Goal: Obtain resource: Obtain resource

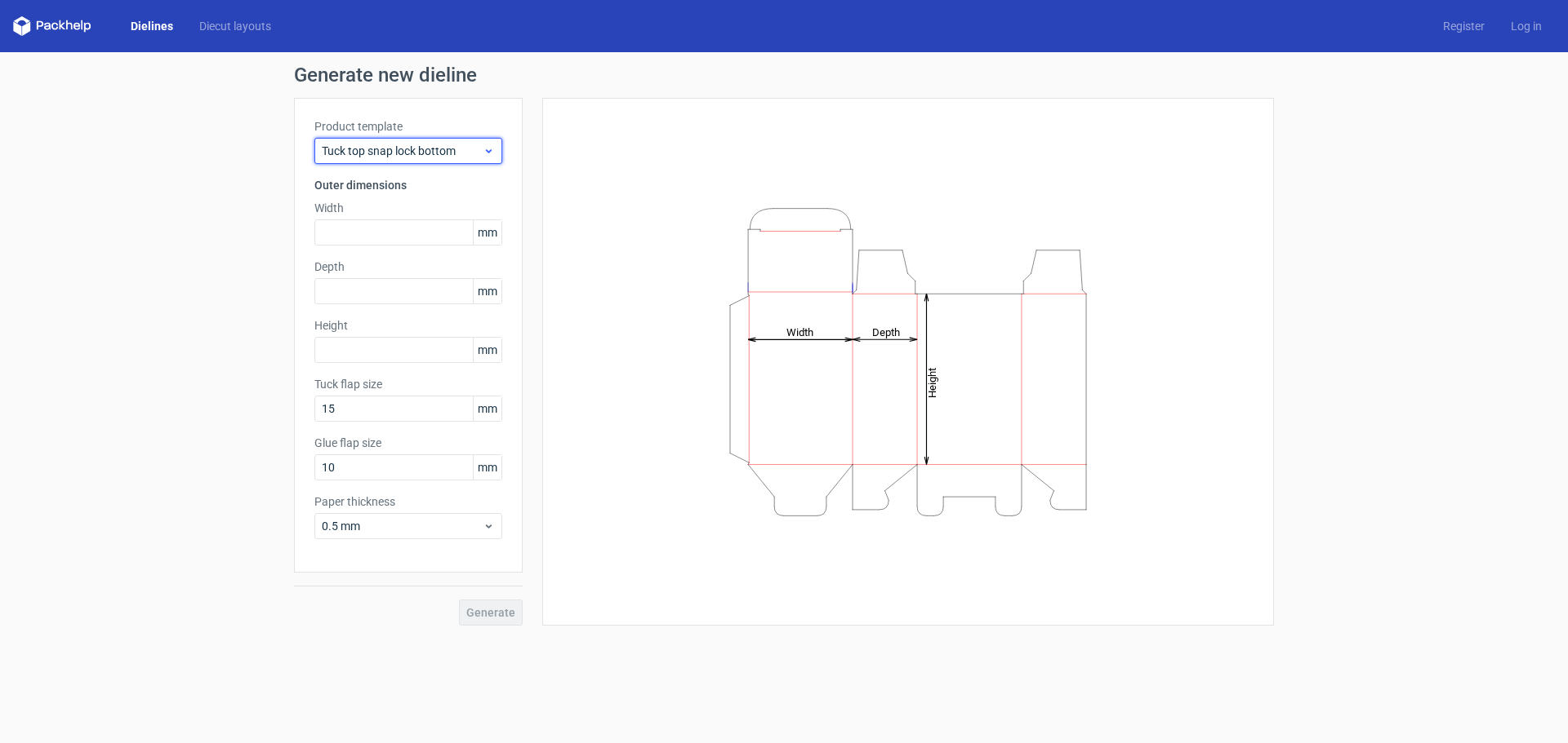
click at [453, 157] on span "Tuck top snap lock bottom" at bounding box center [402, 151] width 161 height 17
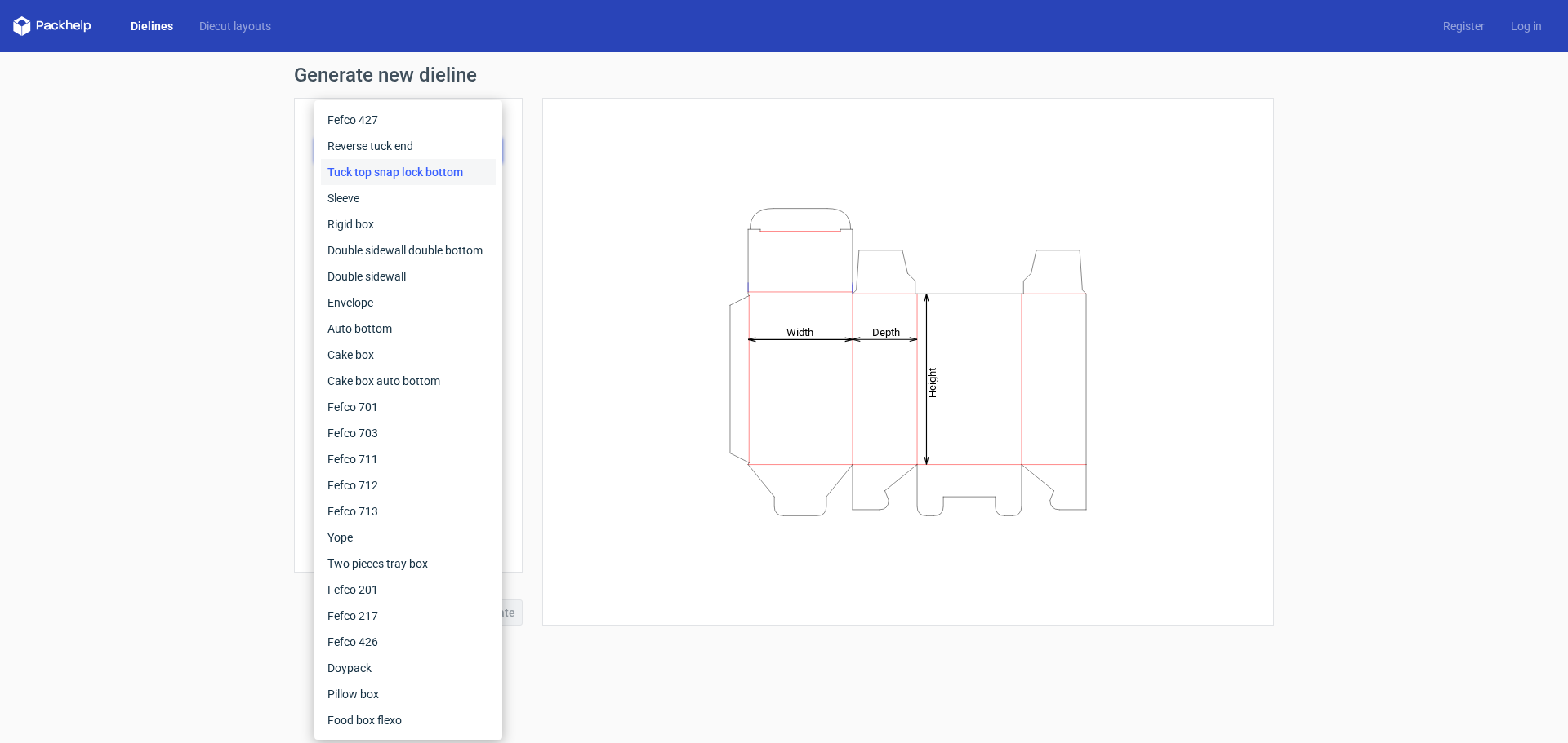
click at [96, 168] on div "Generate new dieline Product template Tuck top snap lock bottom Outer dimension…" at bounding box center [784, 345] width 1568 height 587
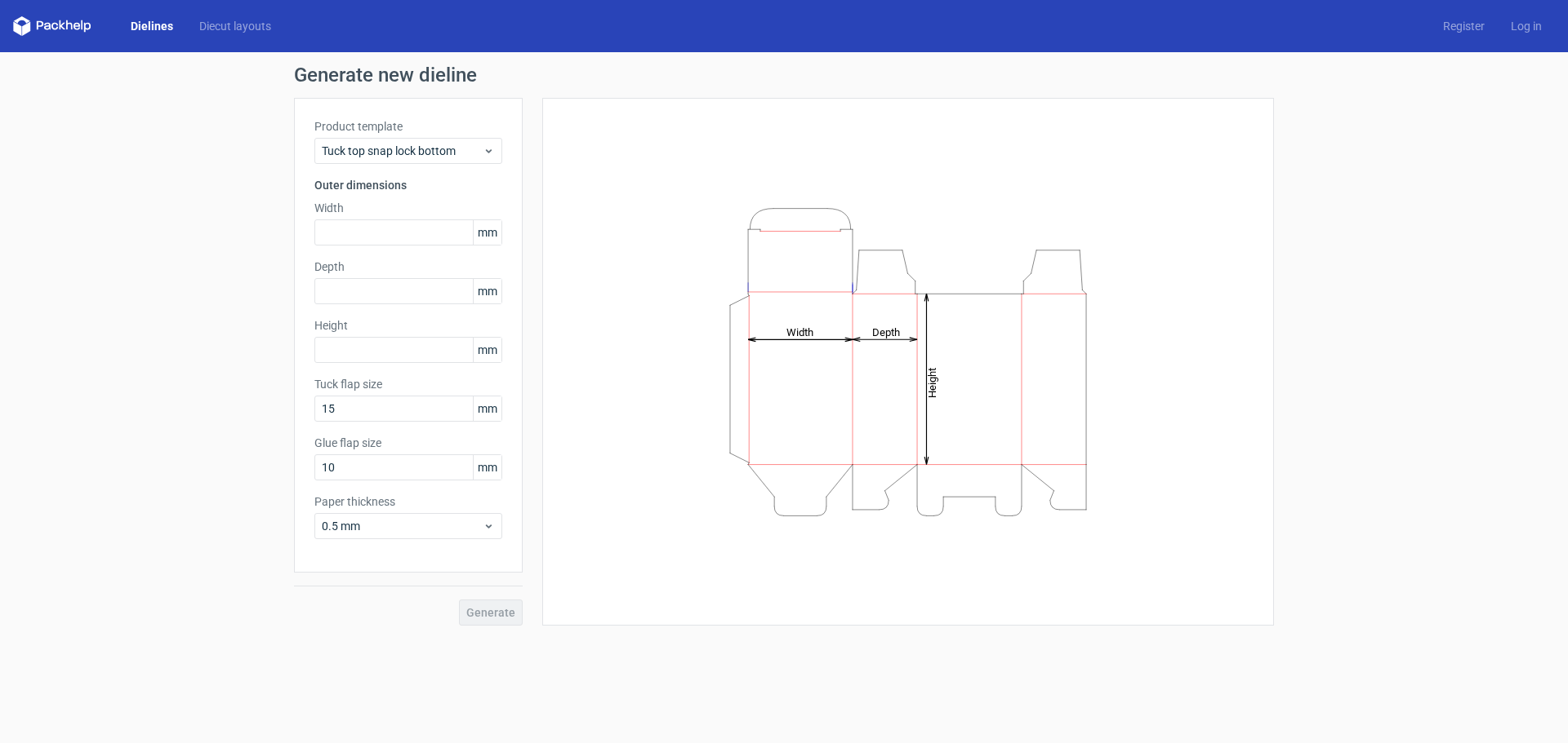
click at [403, 248] on div "Product template Tuck top snap lock bottom Outer dimensions Width mm Depth mm H…" at bounding box center [408, 336] width 229 height 475
click at [397, 243] on input "text" at bounding box center [408, 232] width 188 height 26
type input "20"
click at [450, 279] on div "Product template Tuck top snap lock bottom Outer dimensions Width 20 mm Depth m…" at bounding box center [408, 336] width 229 height 475
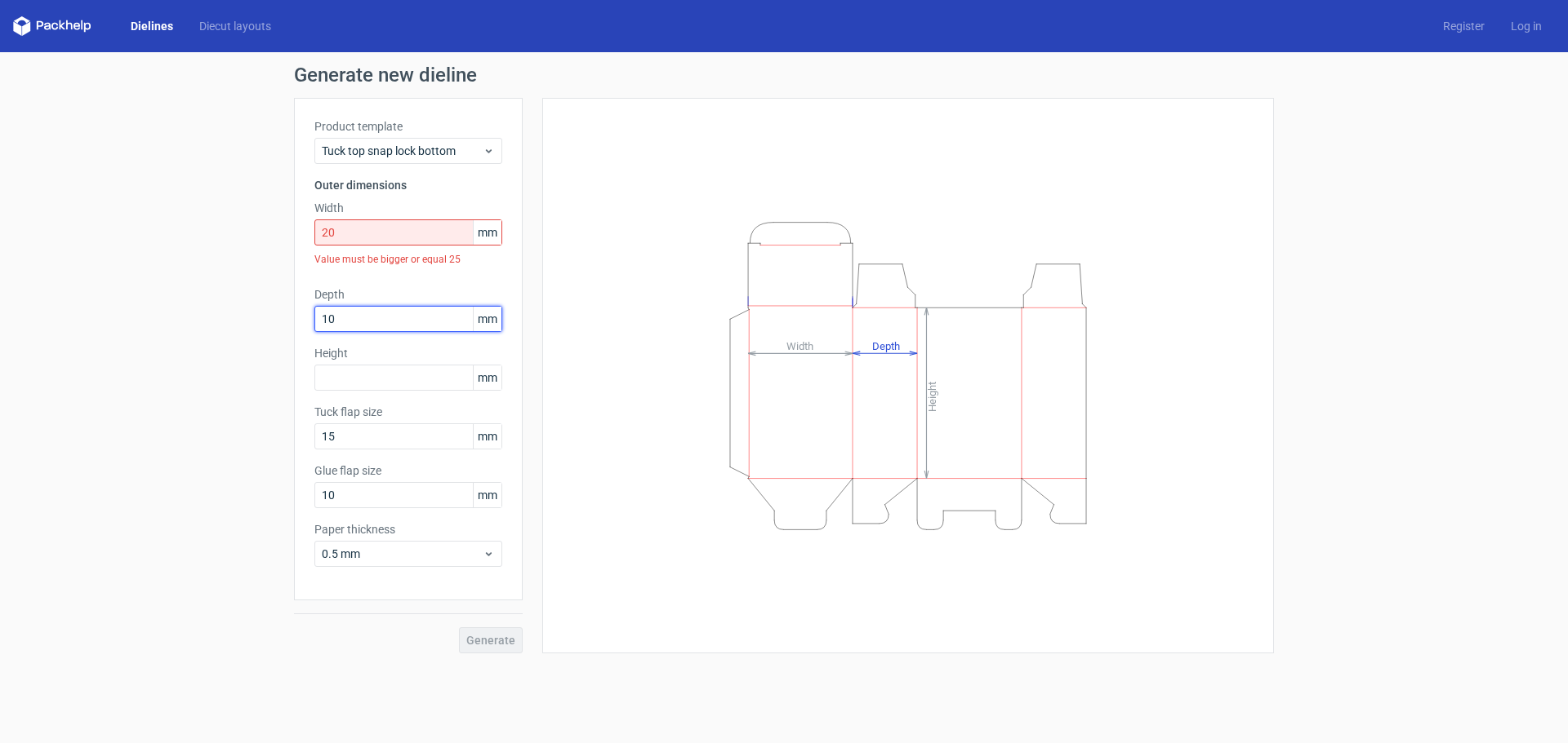
type input "10"
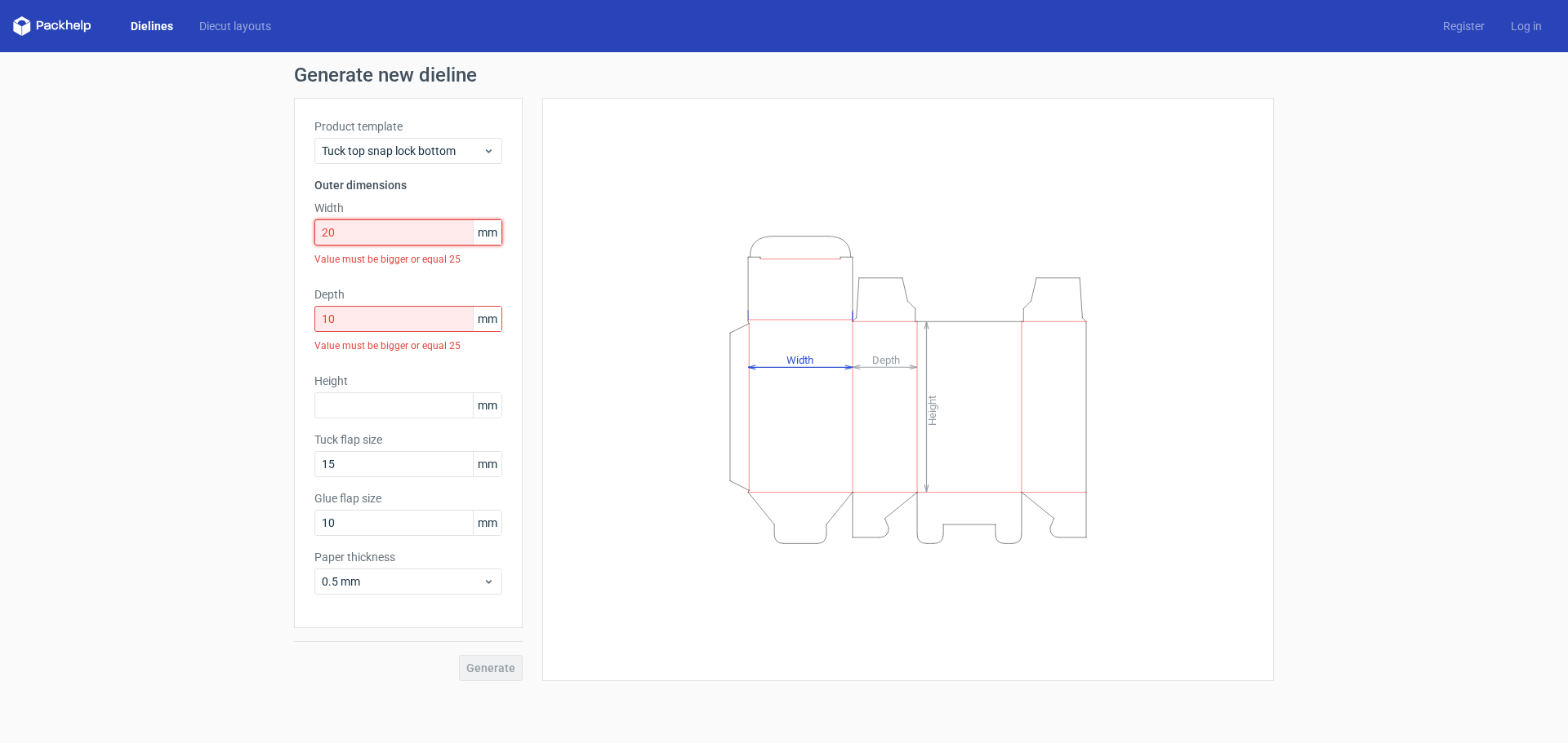
click at [408, 234] on input "20" at bounding box center [408, 232] width 188 height 26
type input "2"
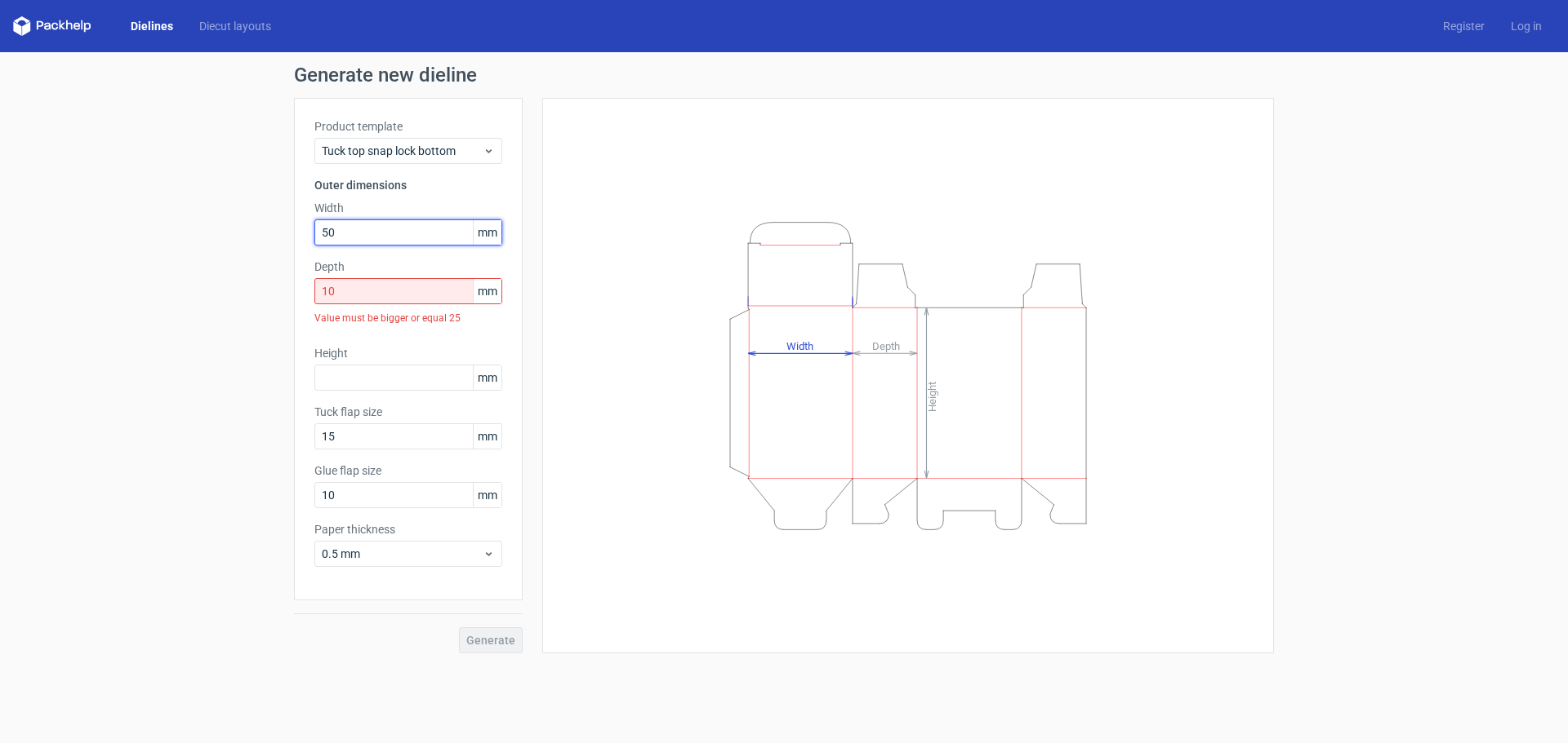
drag, startPoint x: 411, startPoint y: 233, endPoint x: 119, endPoint y: 225, distance: 292.1
click at [119, 225] on div "Generate new dieline Product template Tuck top snap lock bottom Outer dimension…" at bounding box center [784, 359] width 1568 height 614
click at [350, 295] on input "10" at bounding box center [408, 291] width 188 height 26
drag, startPoint x: 297, startPoint y: 234, endPoint x: 280, endPoint y: 231, distance: 17.3
click at [281, 232] on div "Generate new dieline Product template Tuck top snap lock bottom Outer dimension…" at bounding box center [784, 359] width 1568 height 614
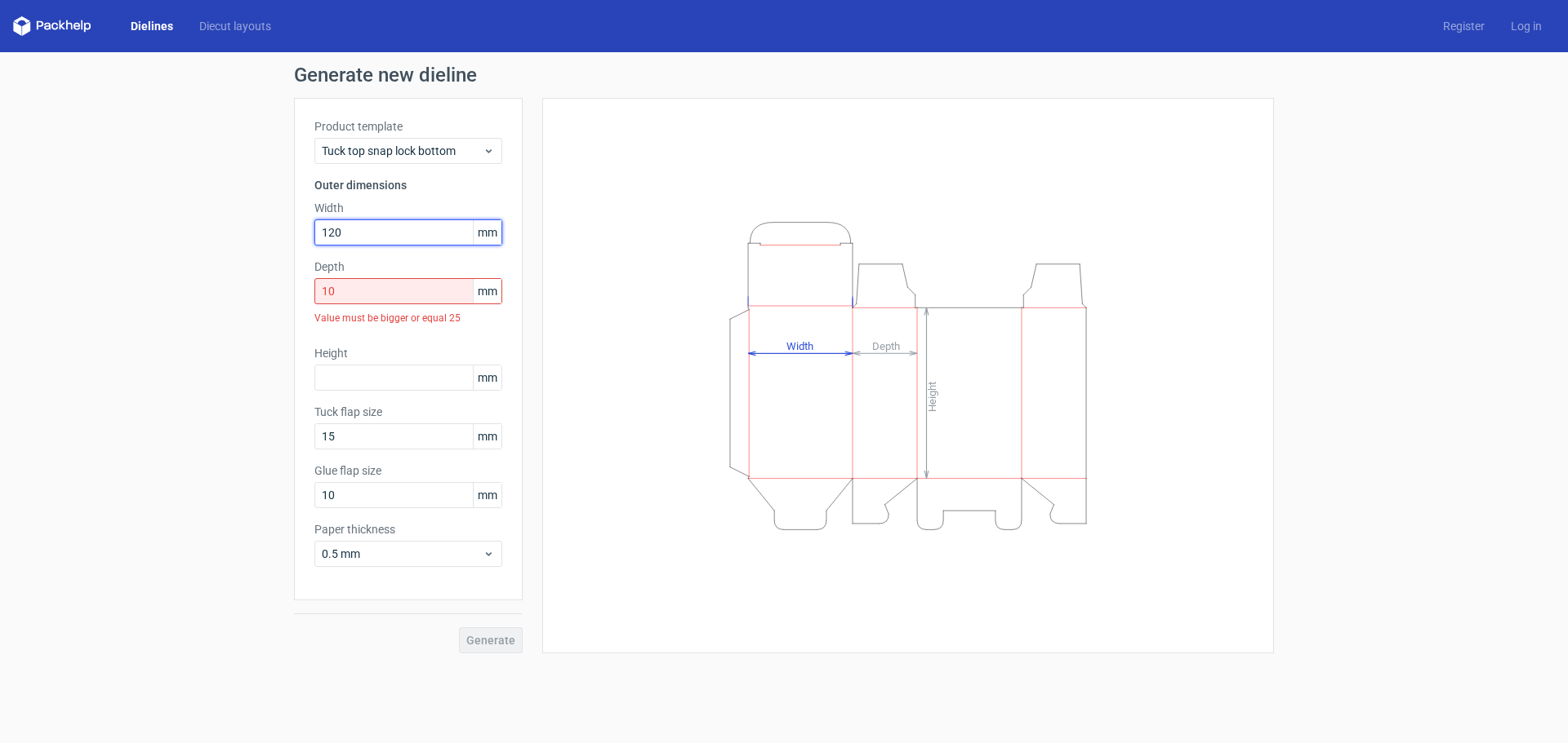
type input "120"
click at [399, 290] on input "10" at bounding box center [408, 291] width 188 height 26
type input "1"
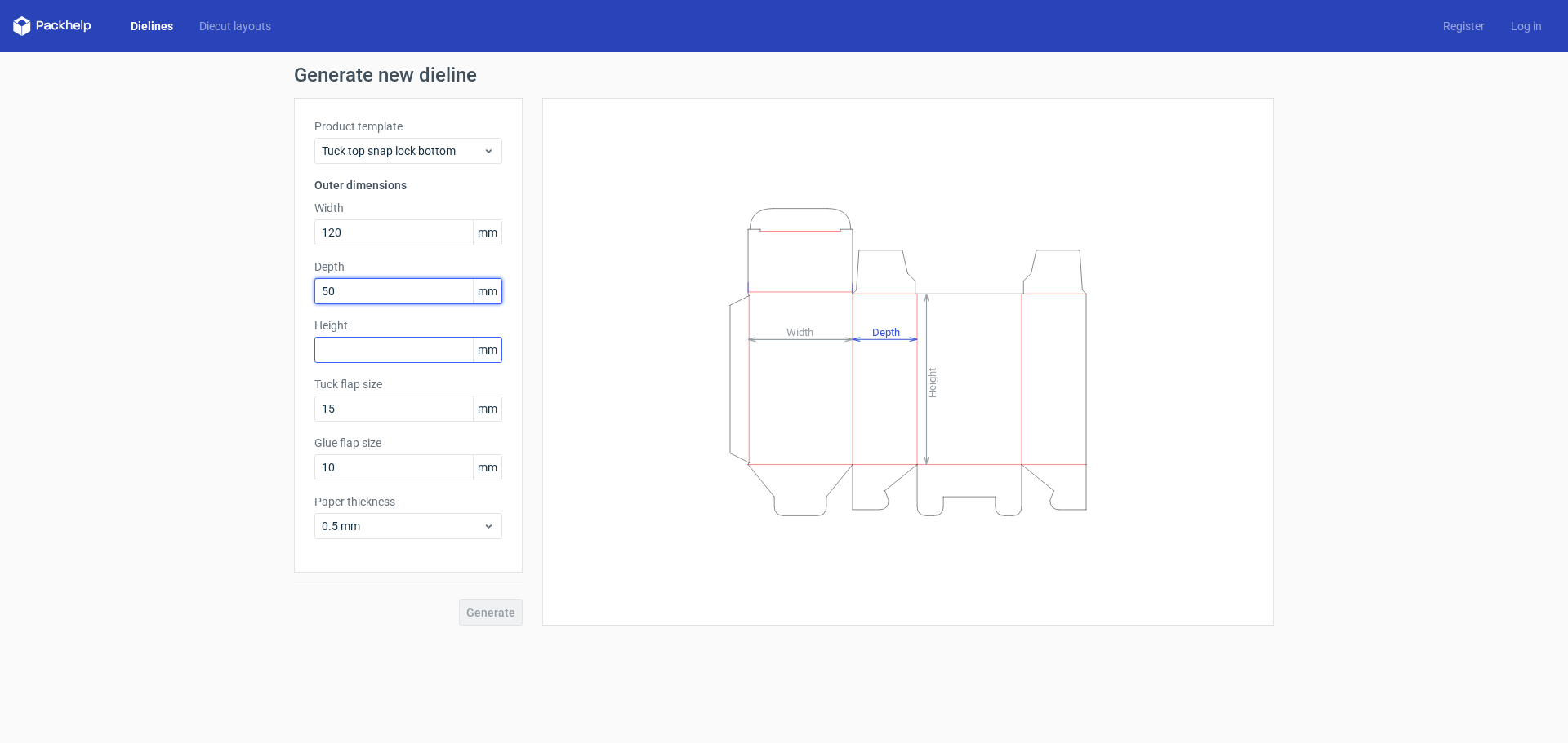
type input "50"
click at [360, 355] on input "text" at bounding box center [408, 350] width 188 height 26
type input "500"
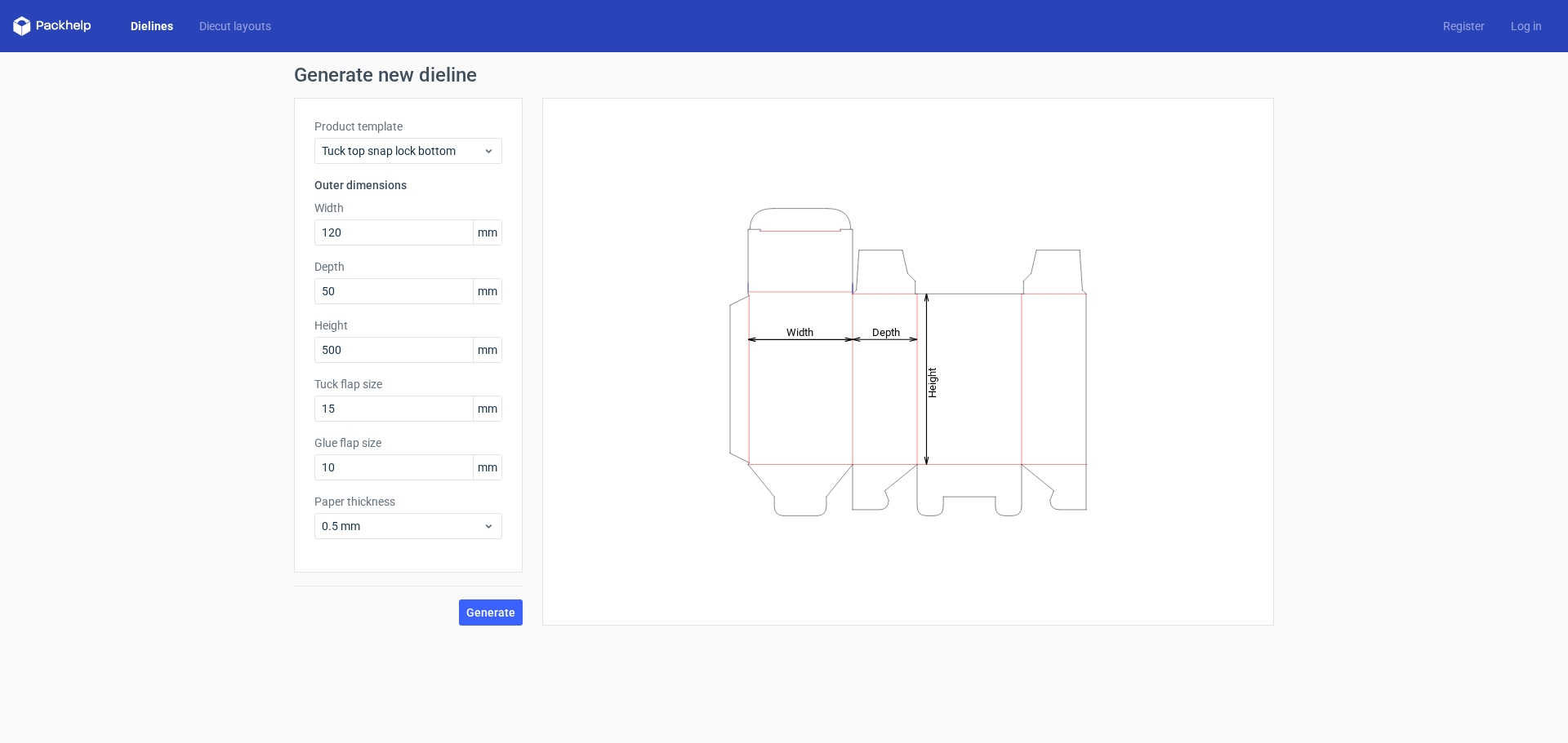
click at [191, 341] on div "Generate new dieline Product template Tuck top snap lock bottom Outer dimension…" at bounding box center [784, 345] width 1568 height 587
click at [496, 607] on span "Generate" at bounding box center [491, 613] width 49 height 12
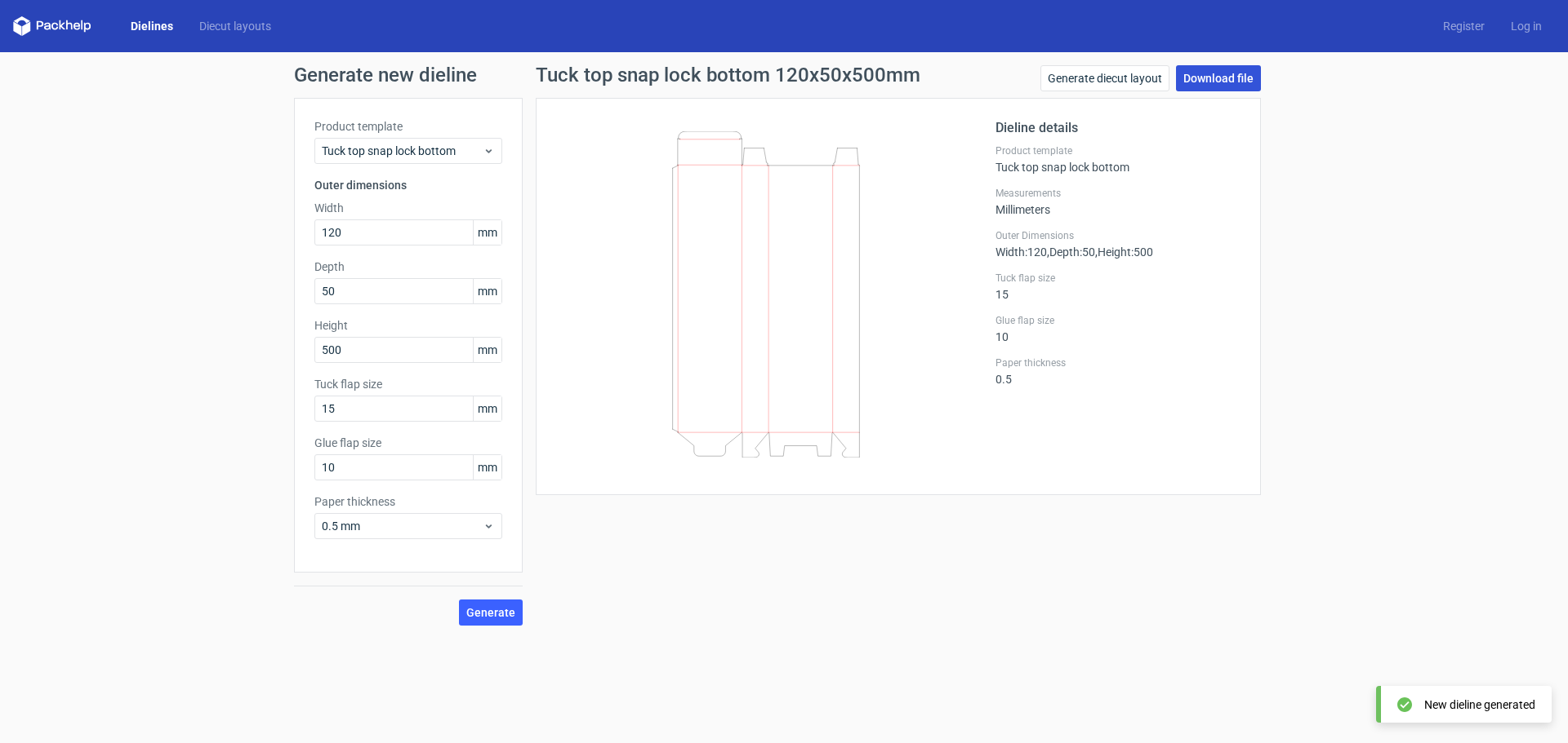
click at [1245, 79] on link "Download file" at bounding box center [1217, 78] width 85 height 26
drag, startPoint x: 90, startPoint y: 328, endPoint x: 388, endPoint y: 174, distance: 335.4
click at [90, 328] on div "Generate new dieline Product template Tuck top snap lock bottom Outer dimension…" at bounding box center [784, 345] width 1568 height 587
click at [434, 147] on span "Tuck top snap lock bottom" at bounding box center [402, 151] width 161 height 17
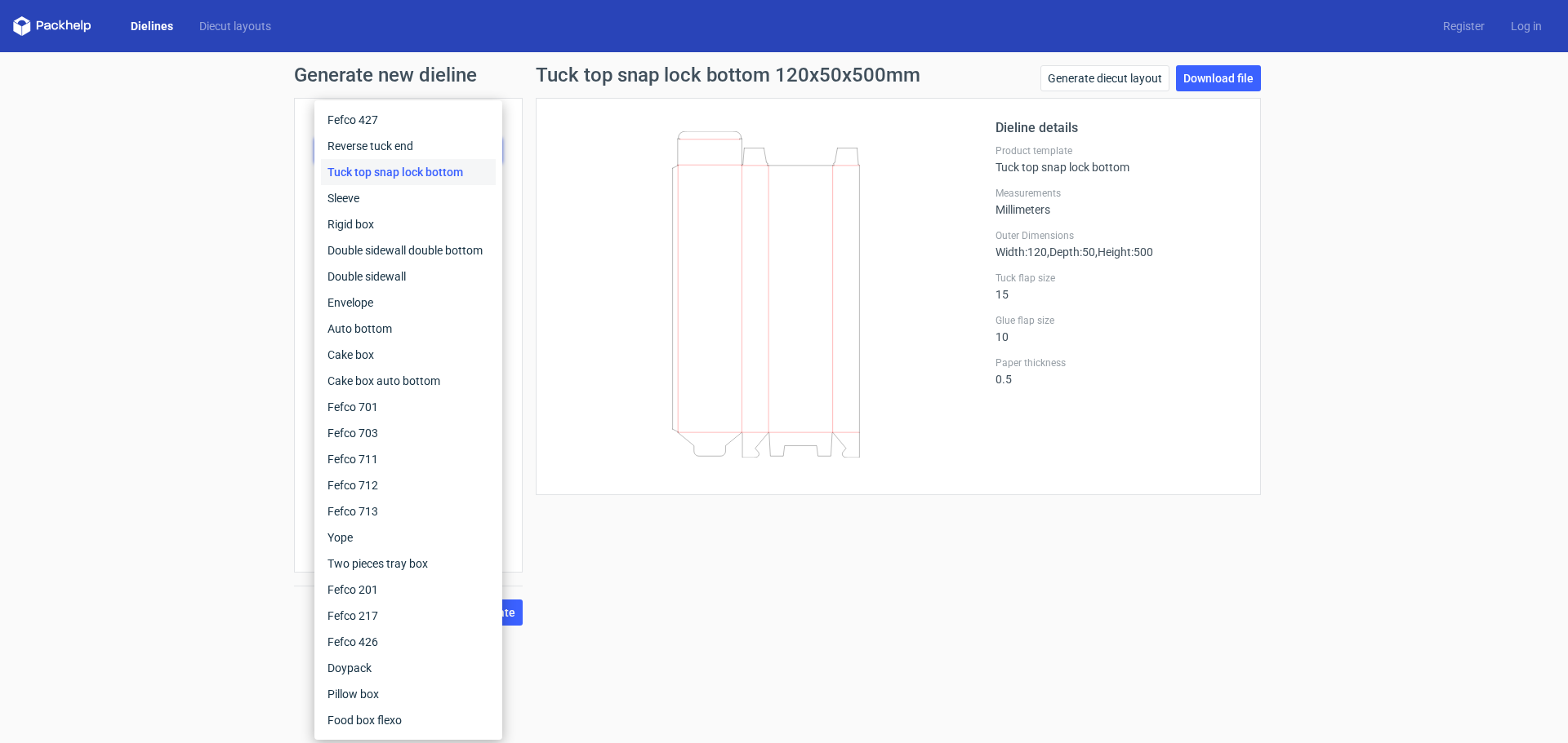
click at [162, 219] on div "Generate new dieline Product template Tuck top snap lock bottom Outer dimension…" at bounding box center [784, 345] width 1568 height 587
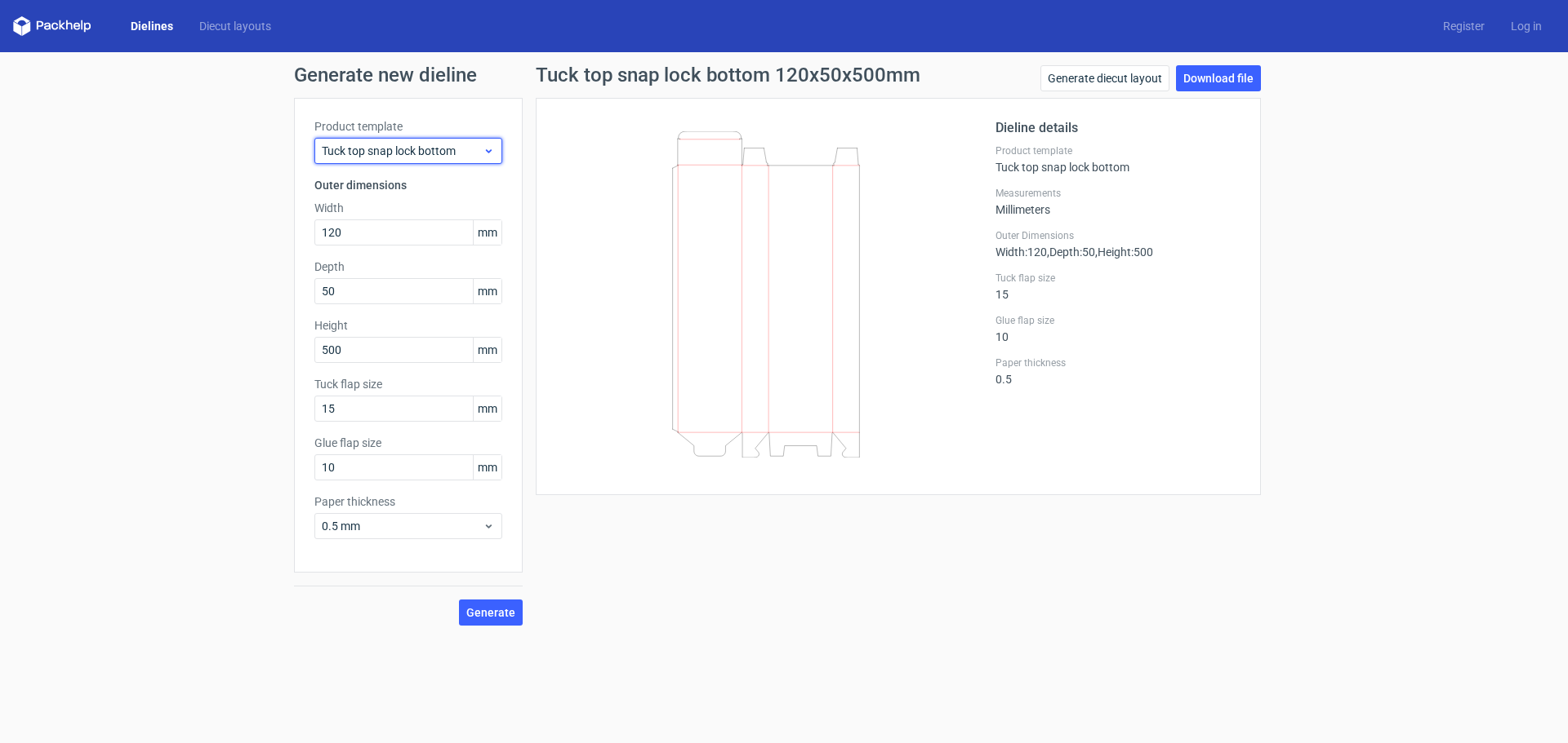
click at [454, 158] on span "Tuck top snap lock bottom" at bounding box center [402, 151] width 161 height 17
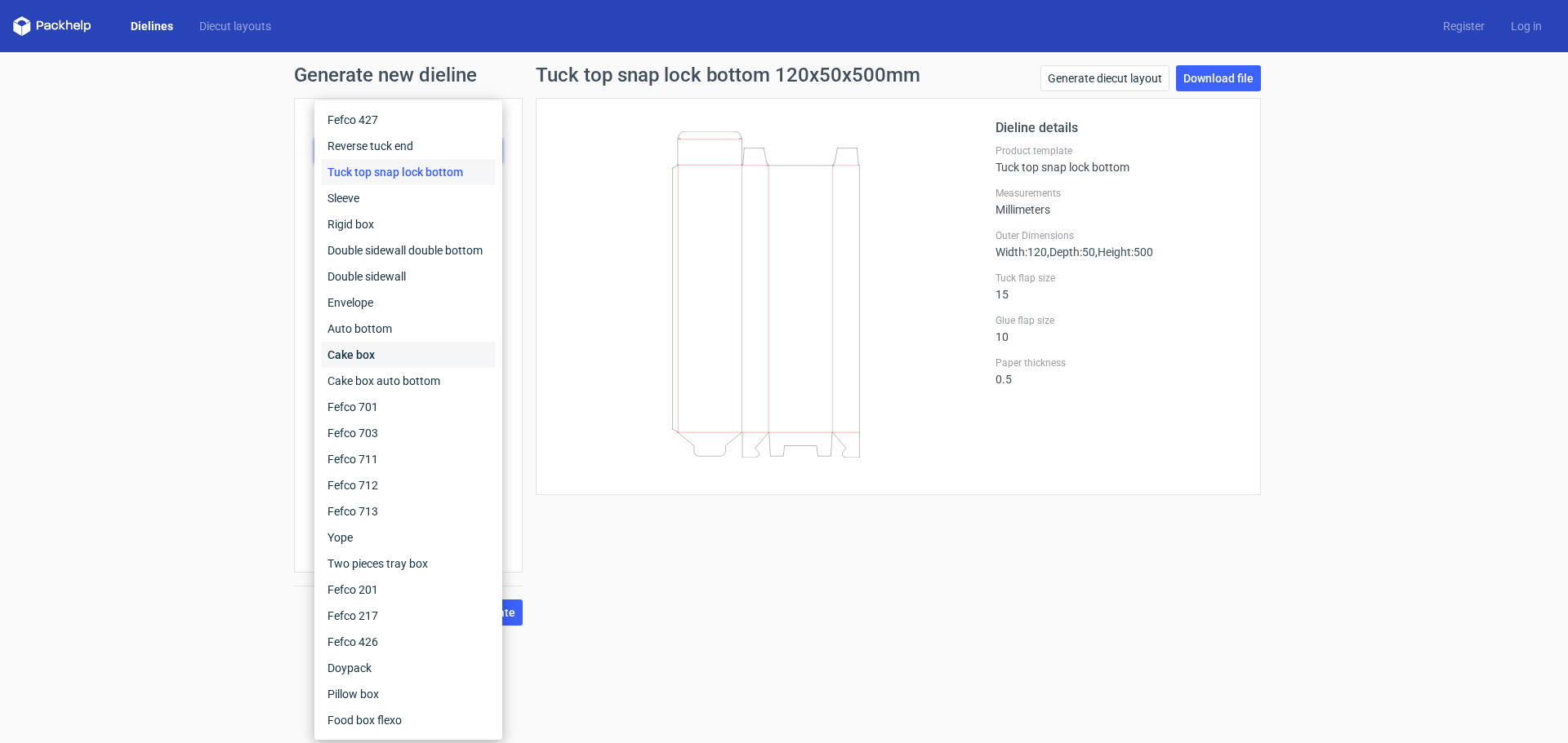
click at [429, 358] on div "Cake box" at bounding box center [408, 355] width 175 height 26
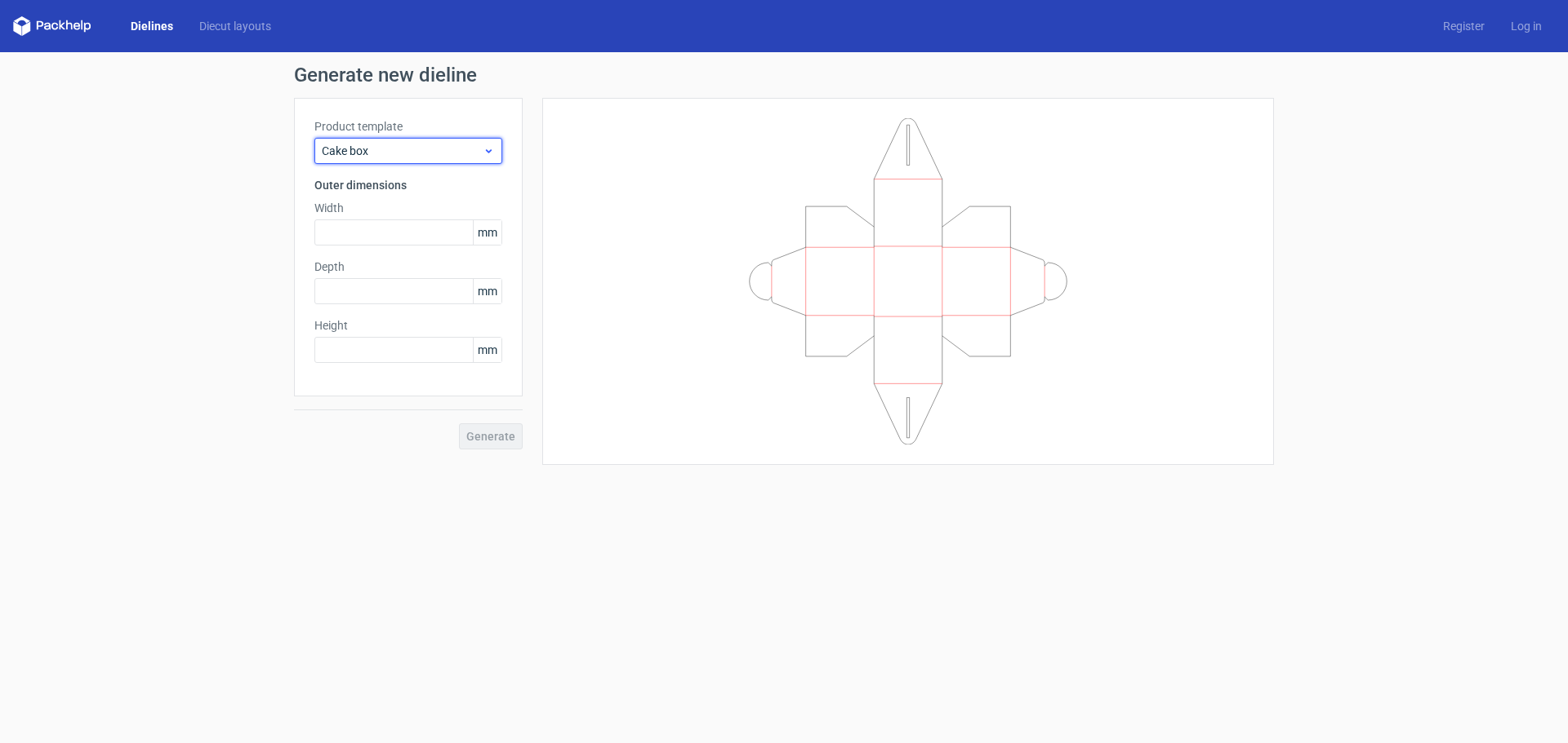
click at [413, 150] on span "Cake box" at bounding box center [402, 151] width 161 height 17
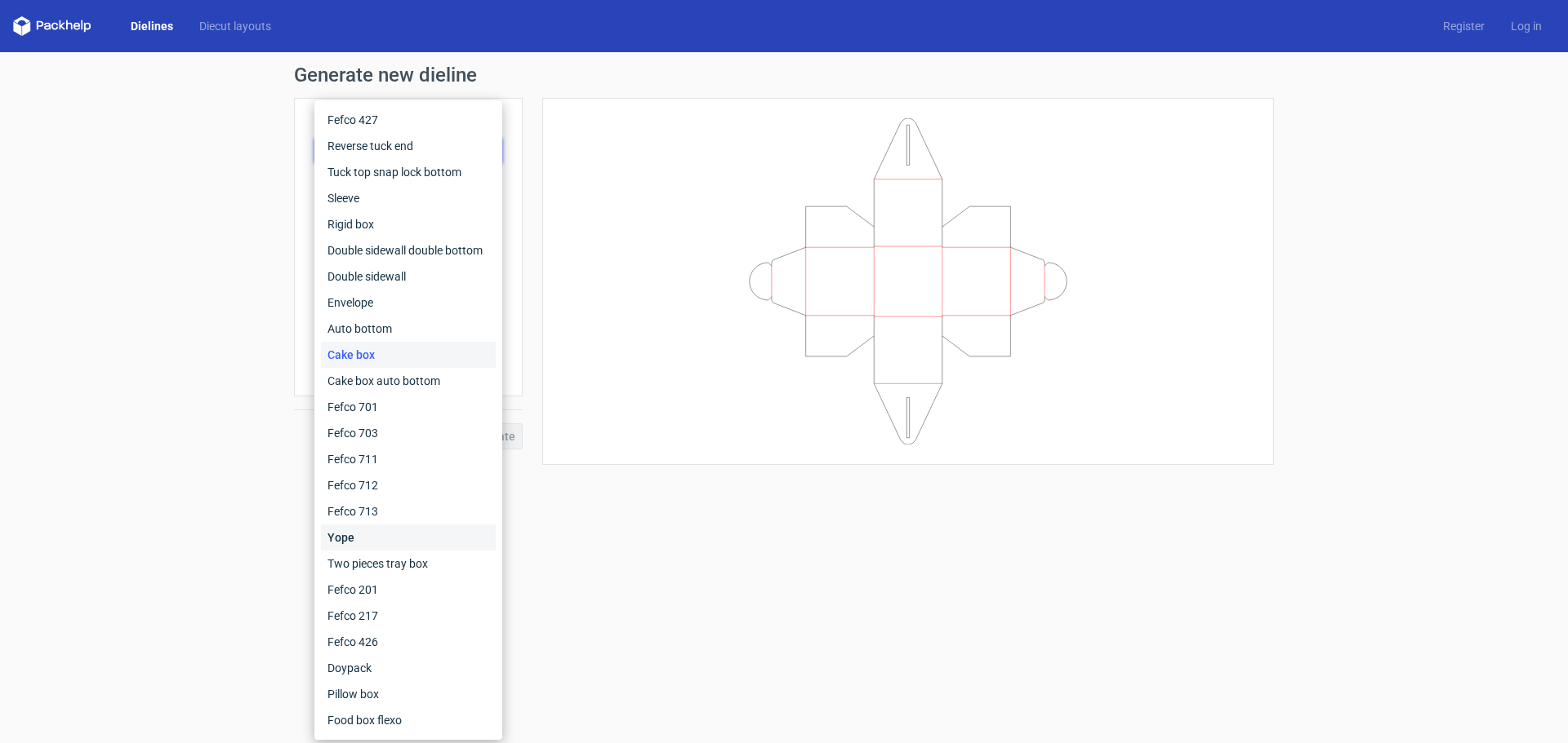
click at [446, 530] on div "Yope" at bounding box center [408, 537] width 175 height 26
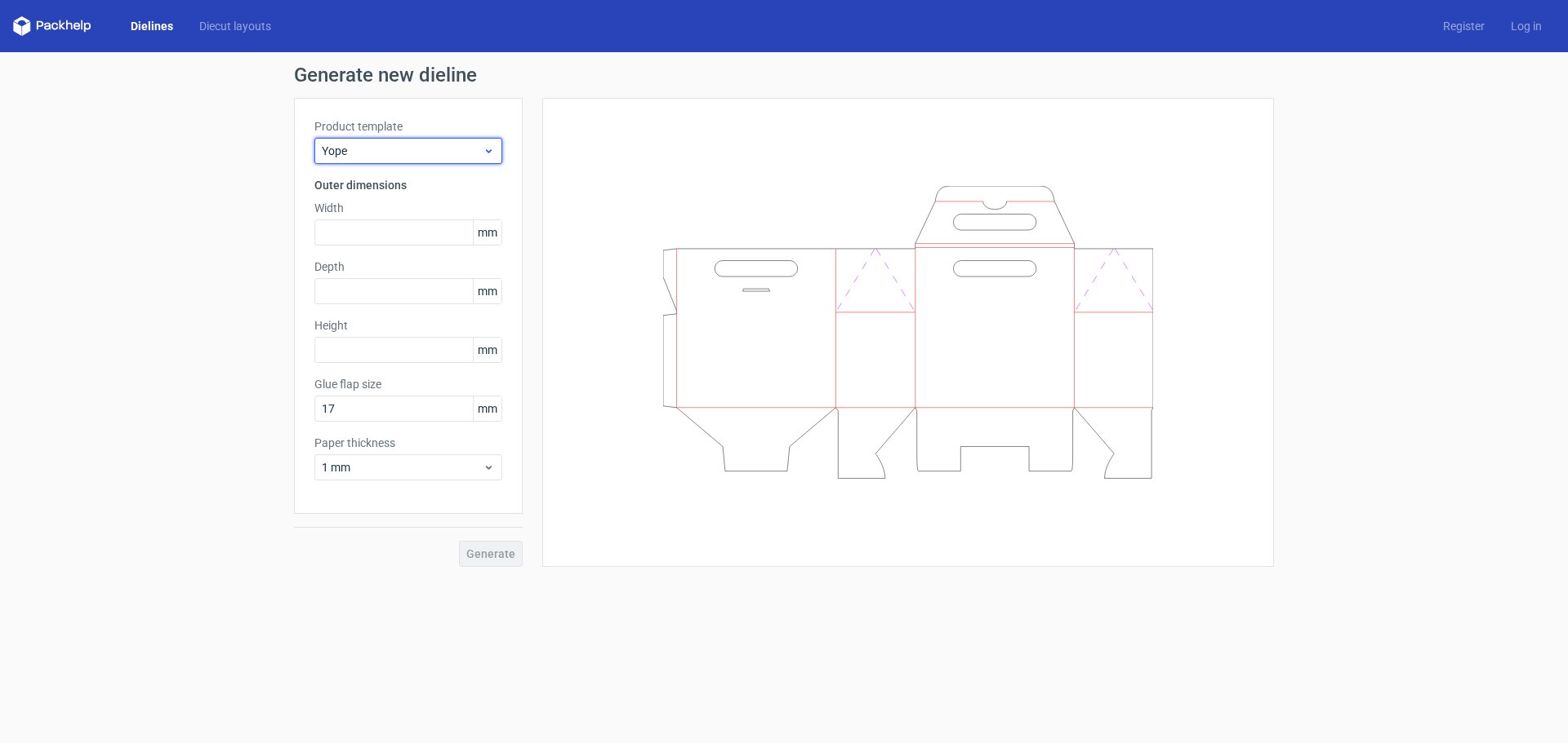
click at [434, 158] on span "Yope" at bounding box center [402, 151] width 161 height 17
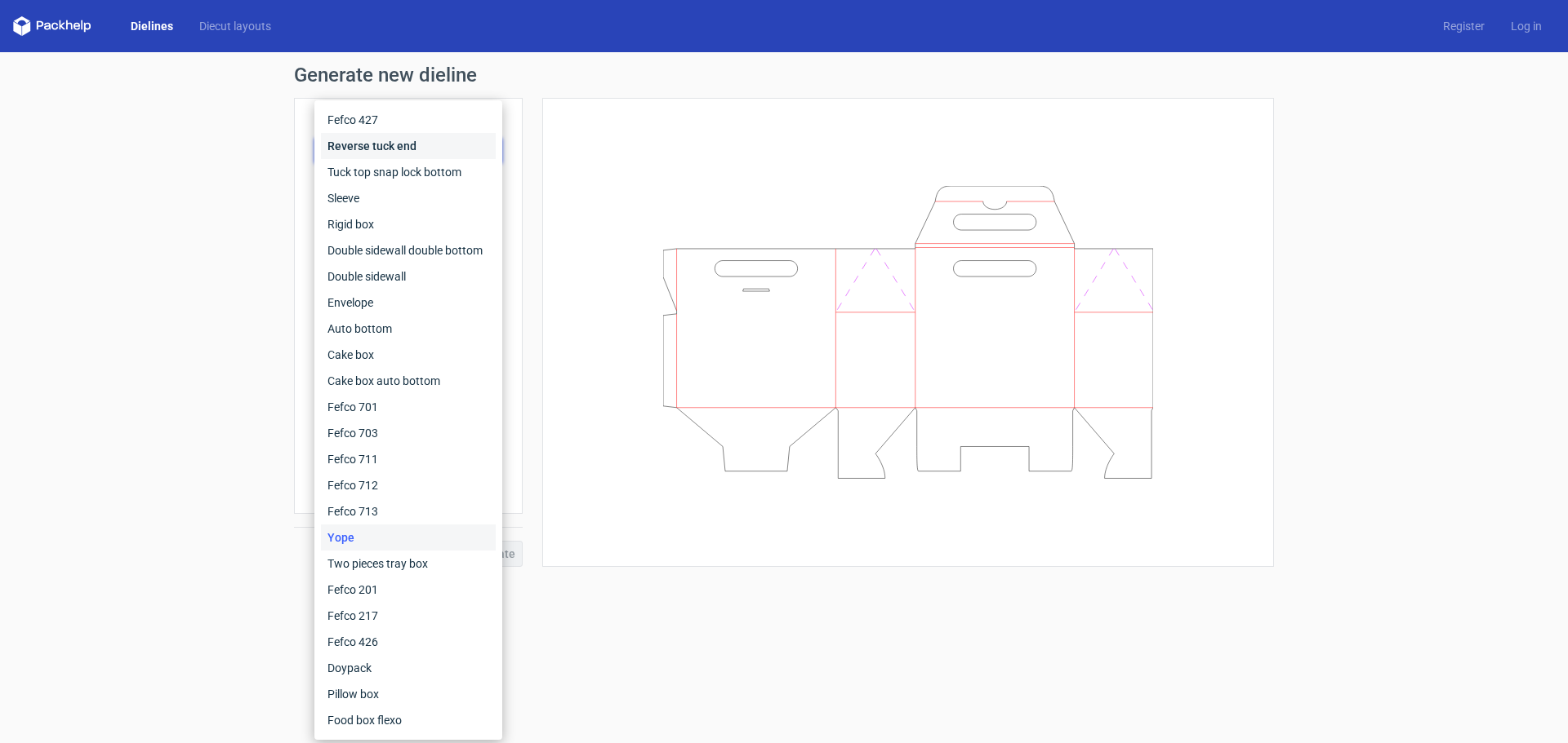
click at [440, 145] on div "Reverse tuck end" at bounding box center [408, 146] width 175 height 26
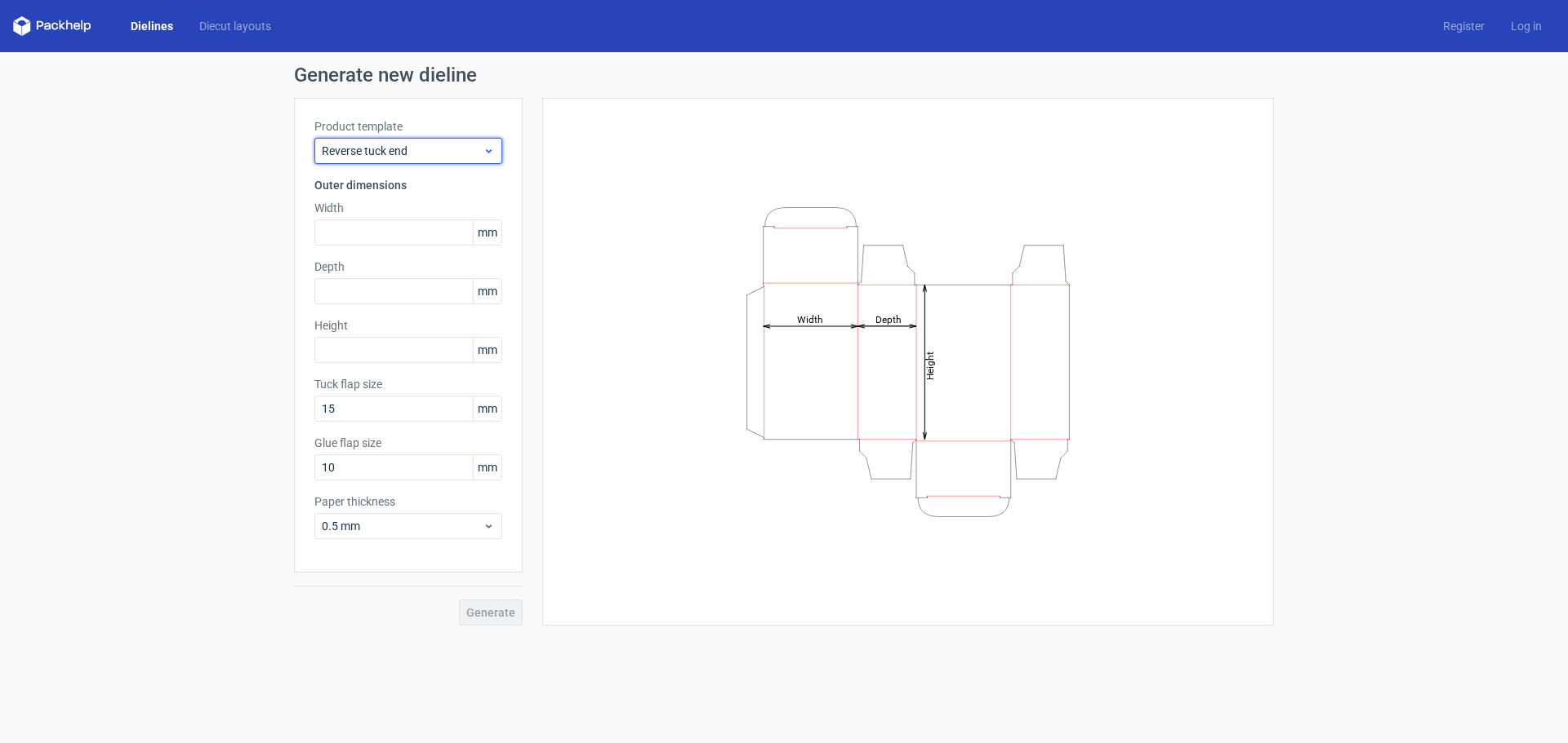
click at [447, 143] on span "Reverse tuck end" at bounding box center [402, 151] width 161 height 17
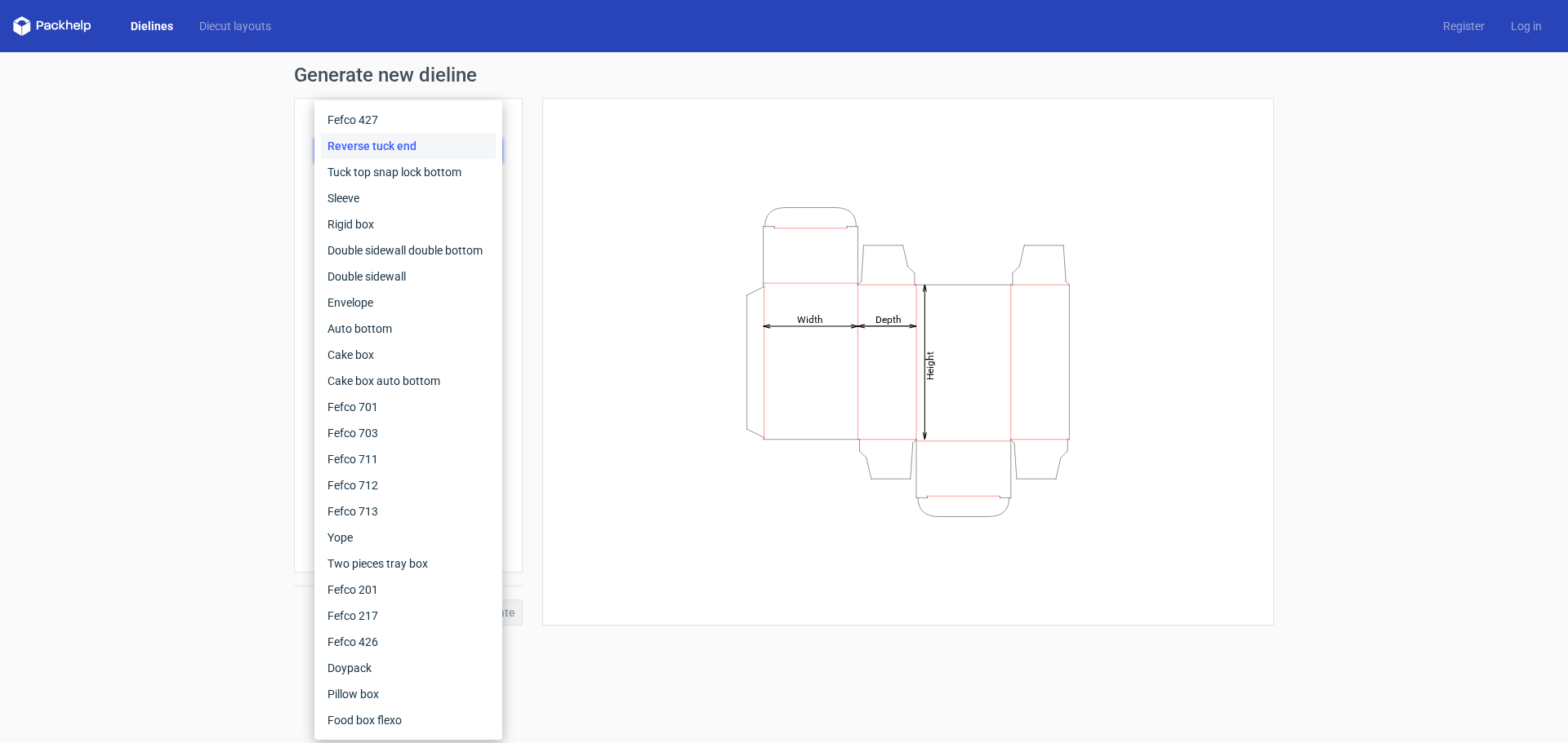
click at [447, 143] on div "Reverse tuck end" at bounding box center [408, 146] width 175 height 26
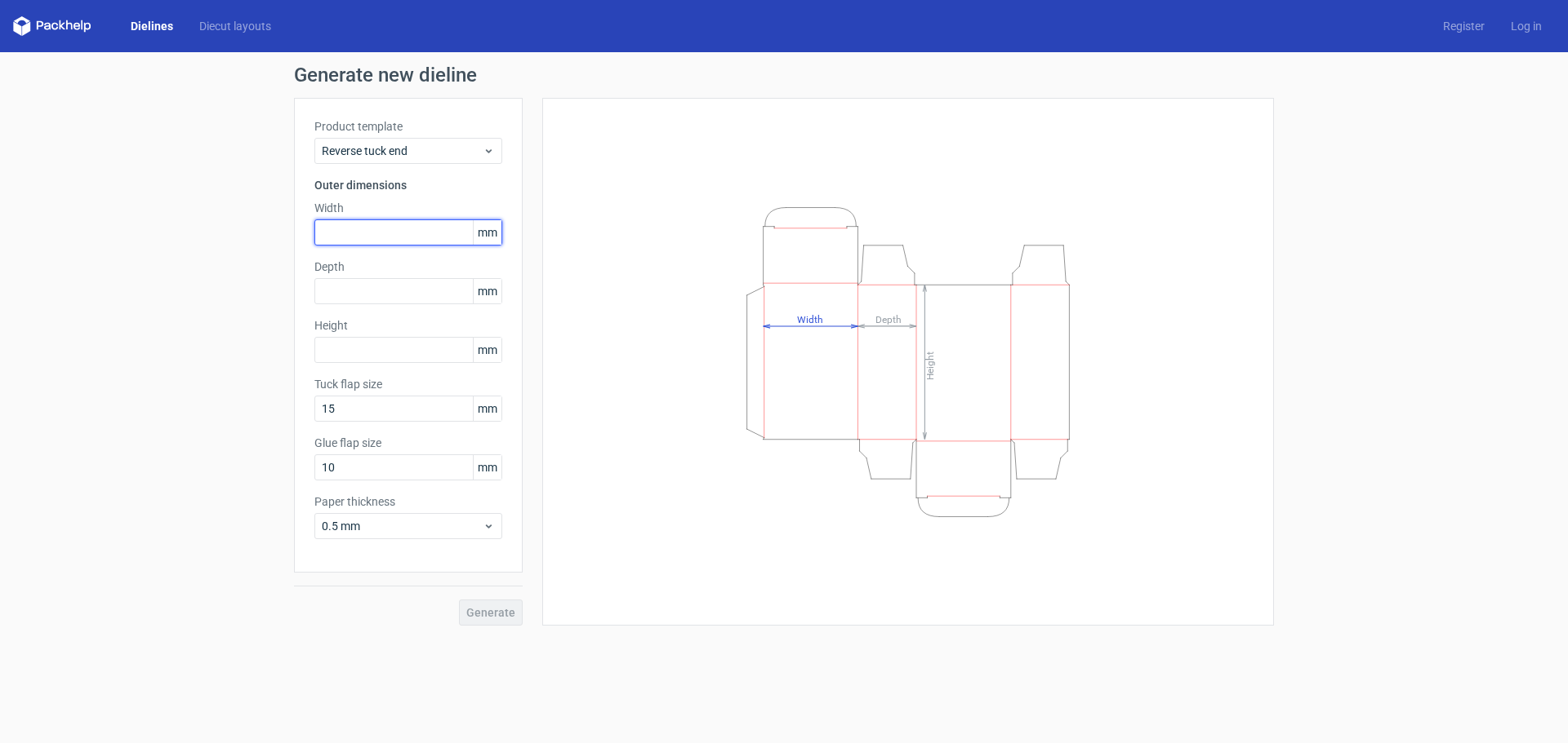
click at [421, 228] on input "text" at bounding box center [408, 232] width 188 height 26
type input "200"
click at [405, 287] on input "text" at bounding box center [408, 291] width 188 height 26
type input "50"
click at [419, 346] on input "text" at bounding box center [408, 350] width 188 height 26
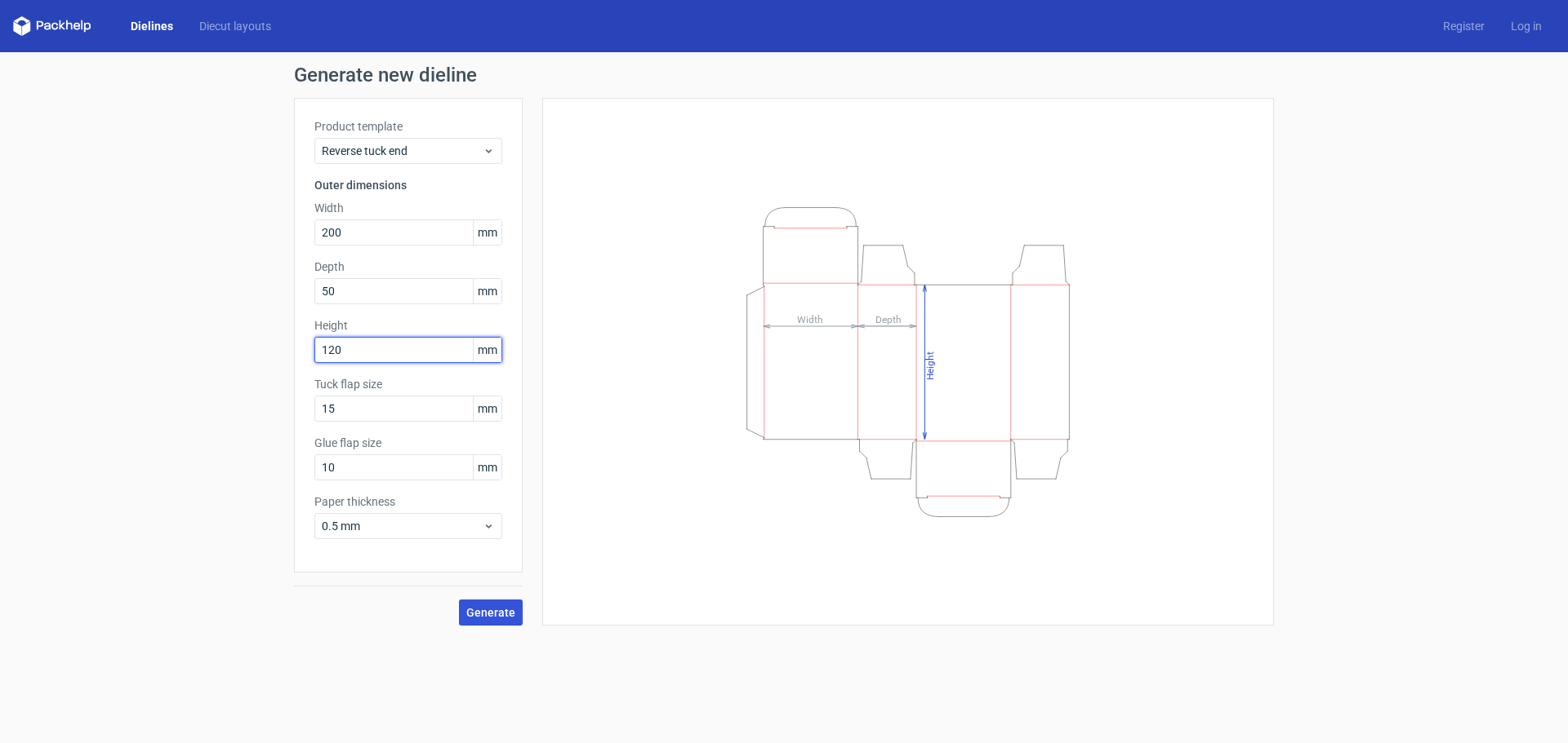
type input "120"
click at [500, 613] on span "Generate" at bounding box center [491, 613] width 49 height 12
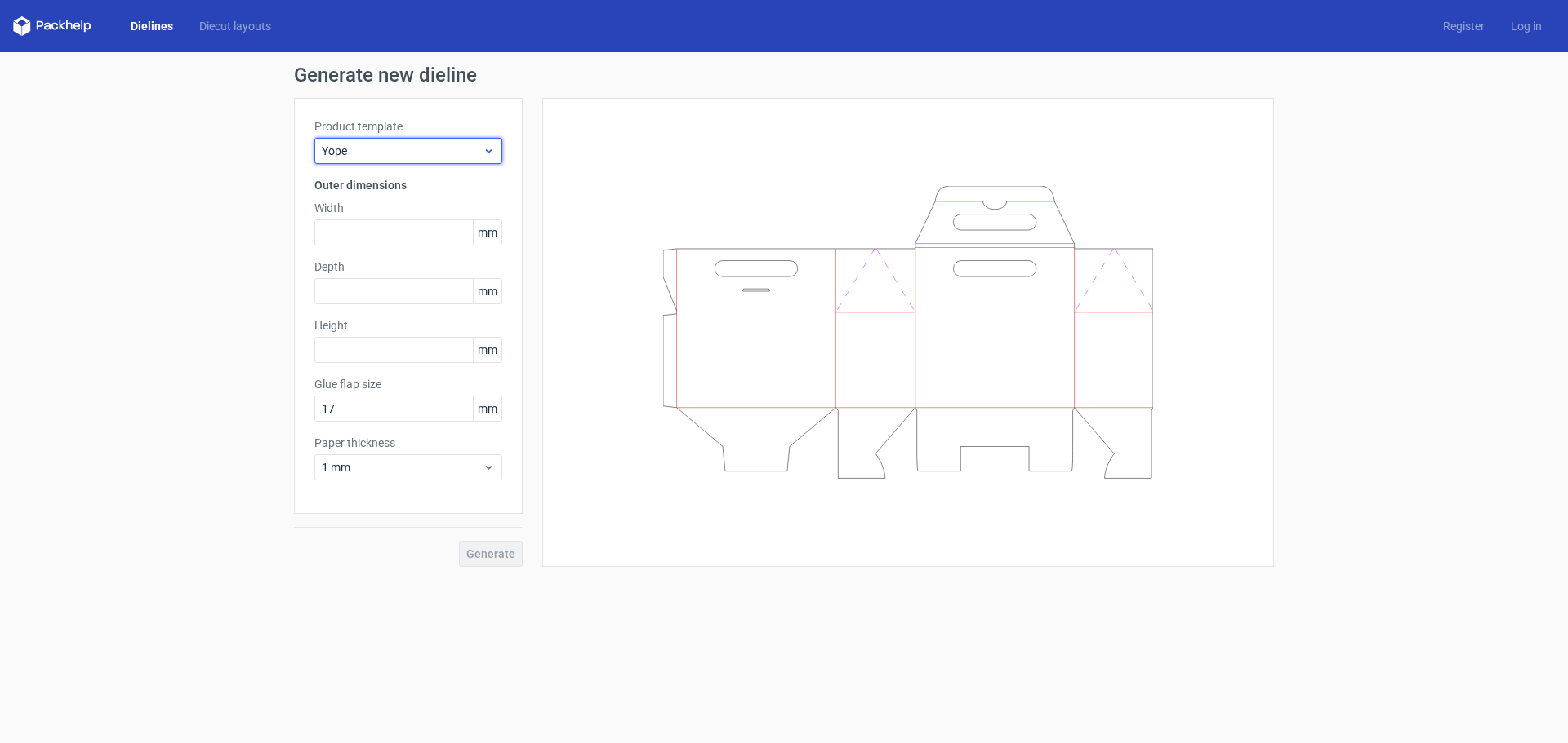
click at [410, 157] on span "Yope" at bounding box center [402, 151] width 161 height 17
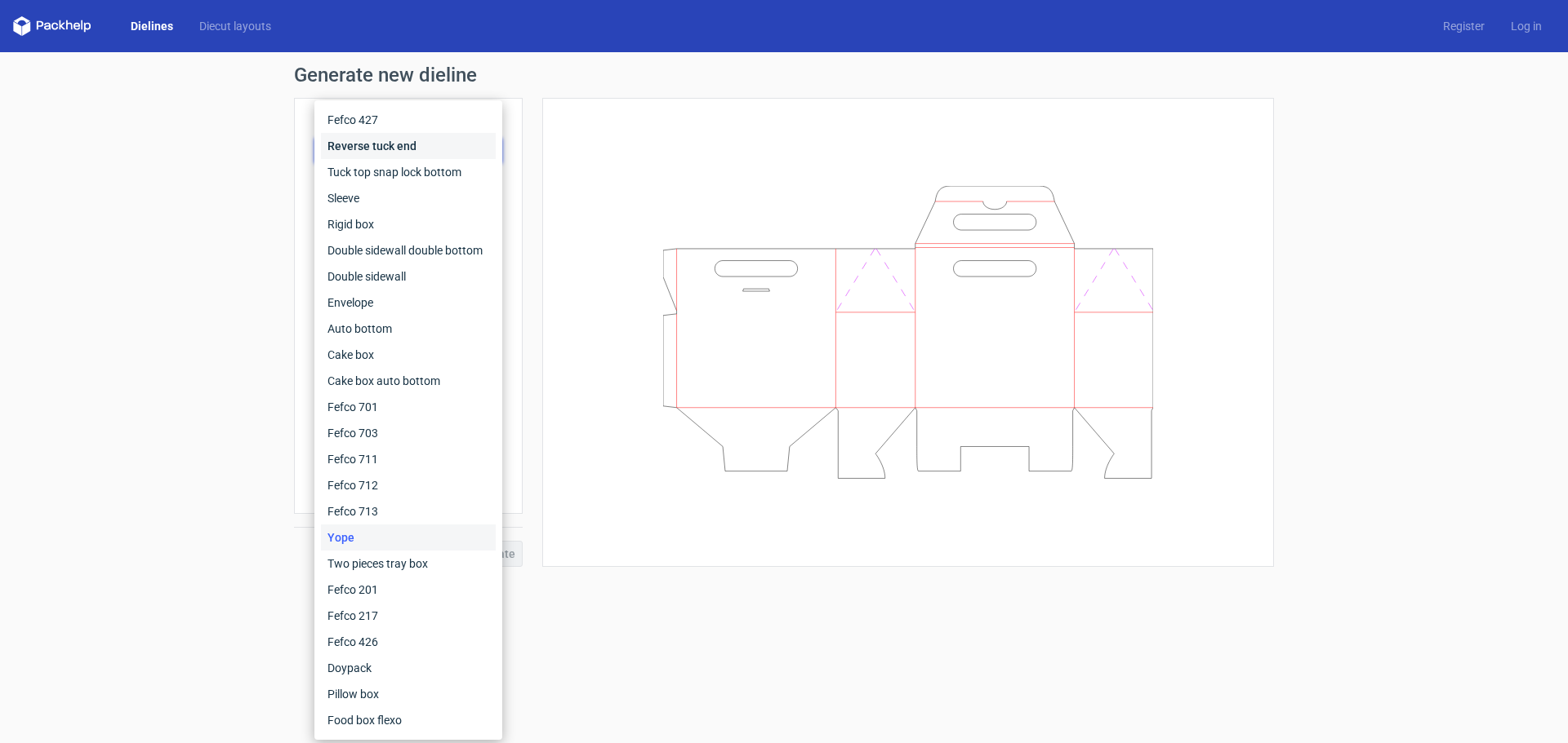
click at [426, 151] on div "Reverse tuck end" at bounding box center [408, 146] width 175 height 26
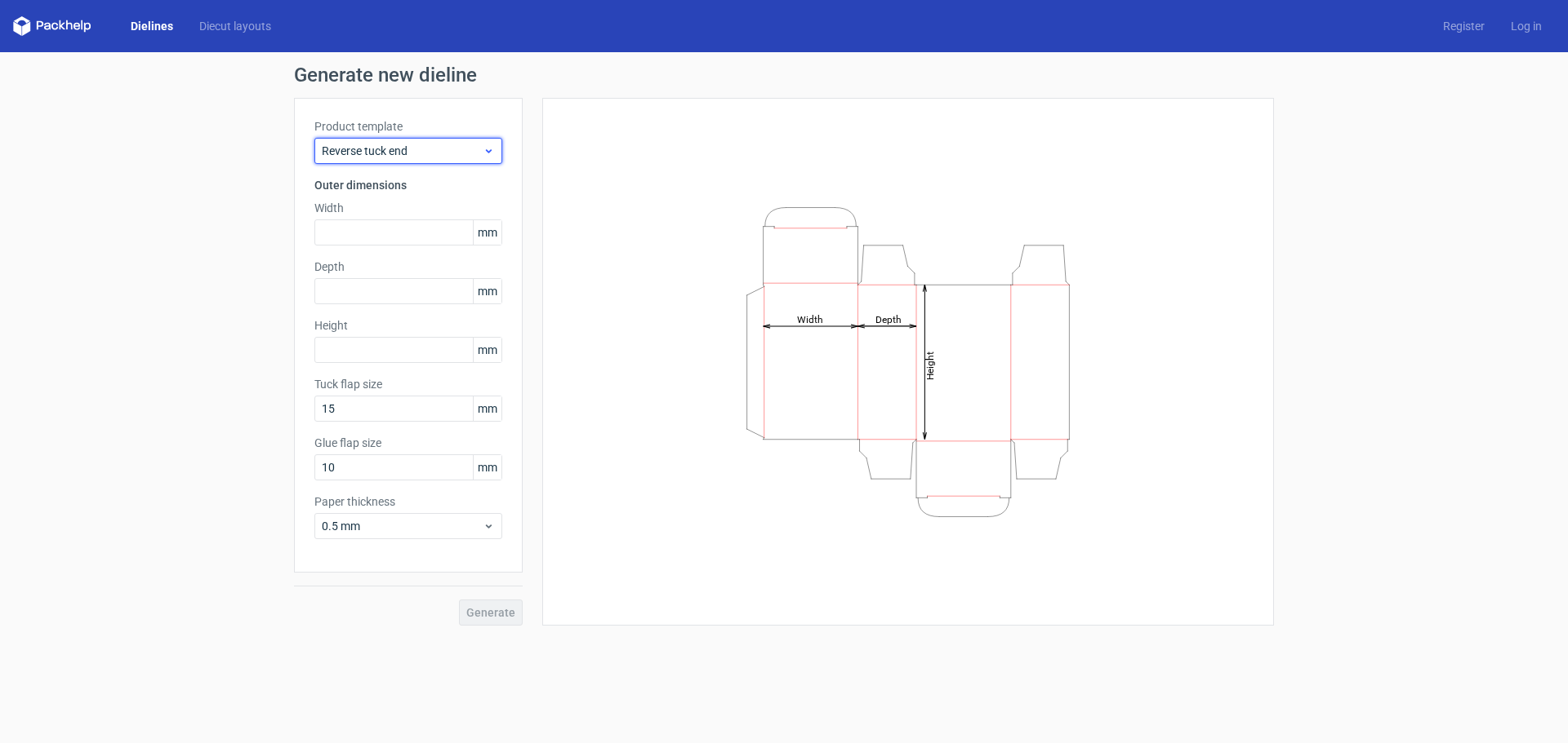
click at [426, 151] on span "Reverse tuck end" at bounding box center [402, 151] width 161 height 17
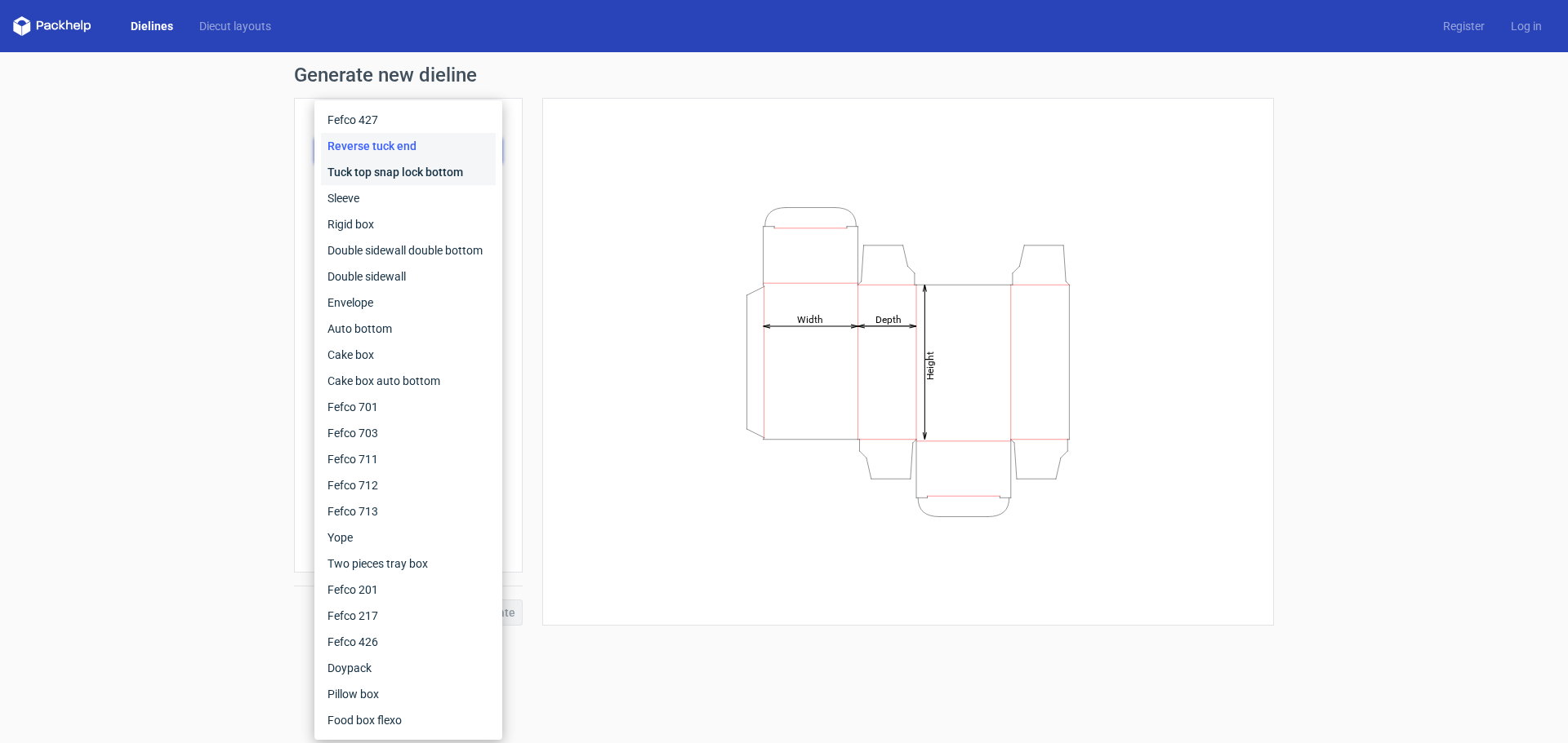
click at [436, 181] on div "Tuck top snap lock bottom" at bounding box center [408, 172] width 175 height 26
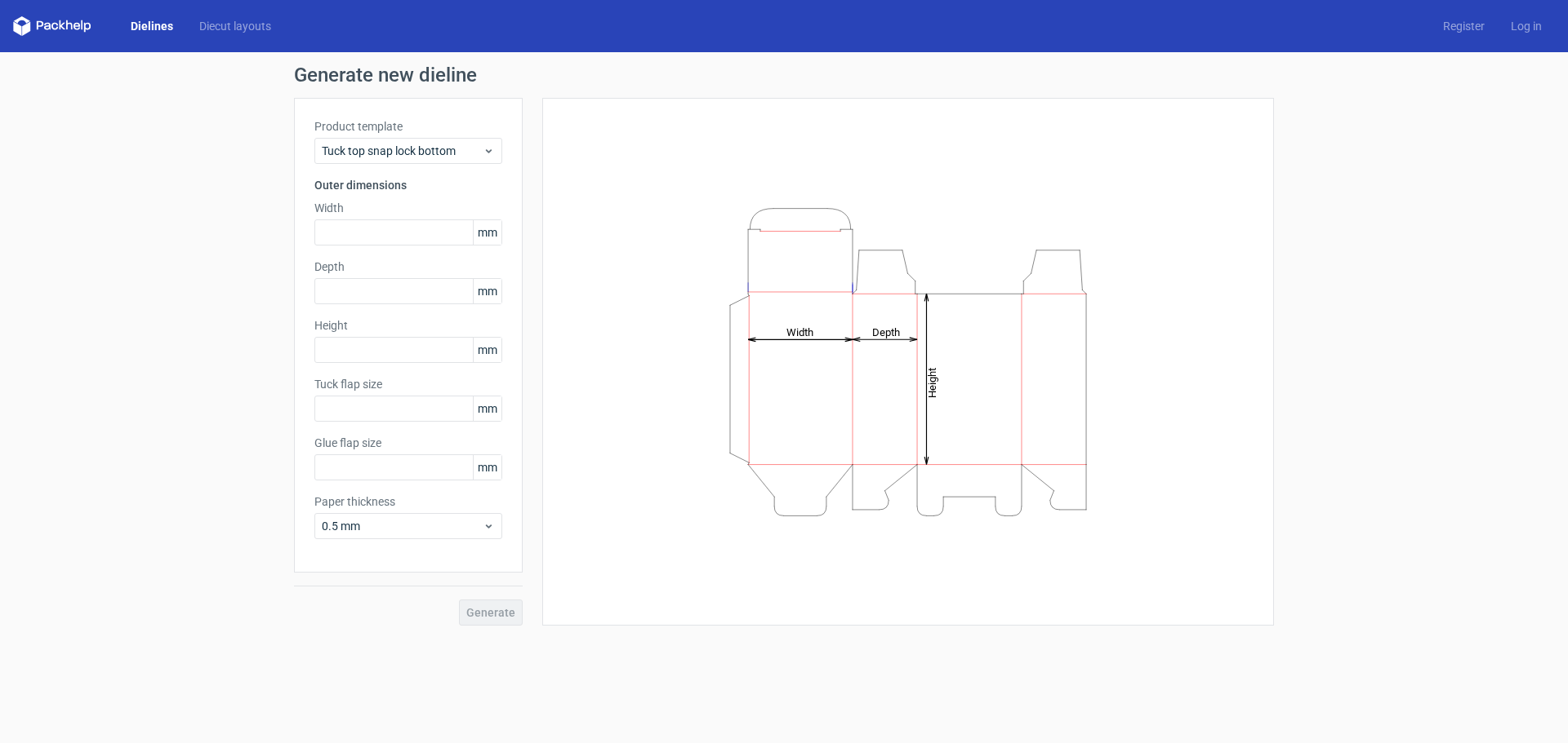
type input "15"
type input "10"
click at [436, 151] on span "Tuck top snap lock bottom" at bounding box center [402, 151] width 161 height 17
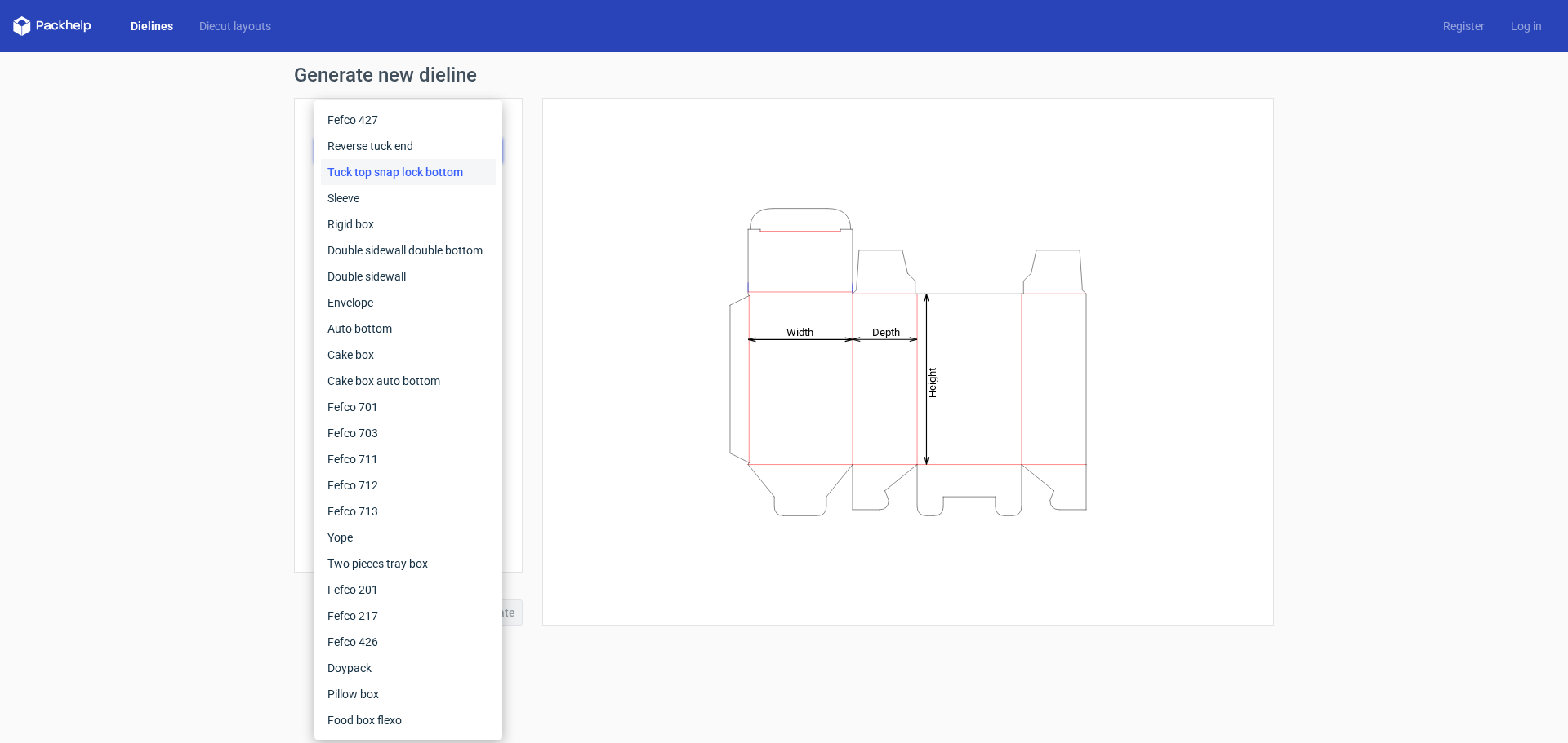
click at [203, 79] on div "Generate new dieline Product template Tuck top snap lock bottom Outer dimension…" at bounding box center [784, 345] width 1568 height 587
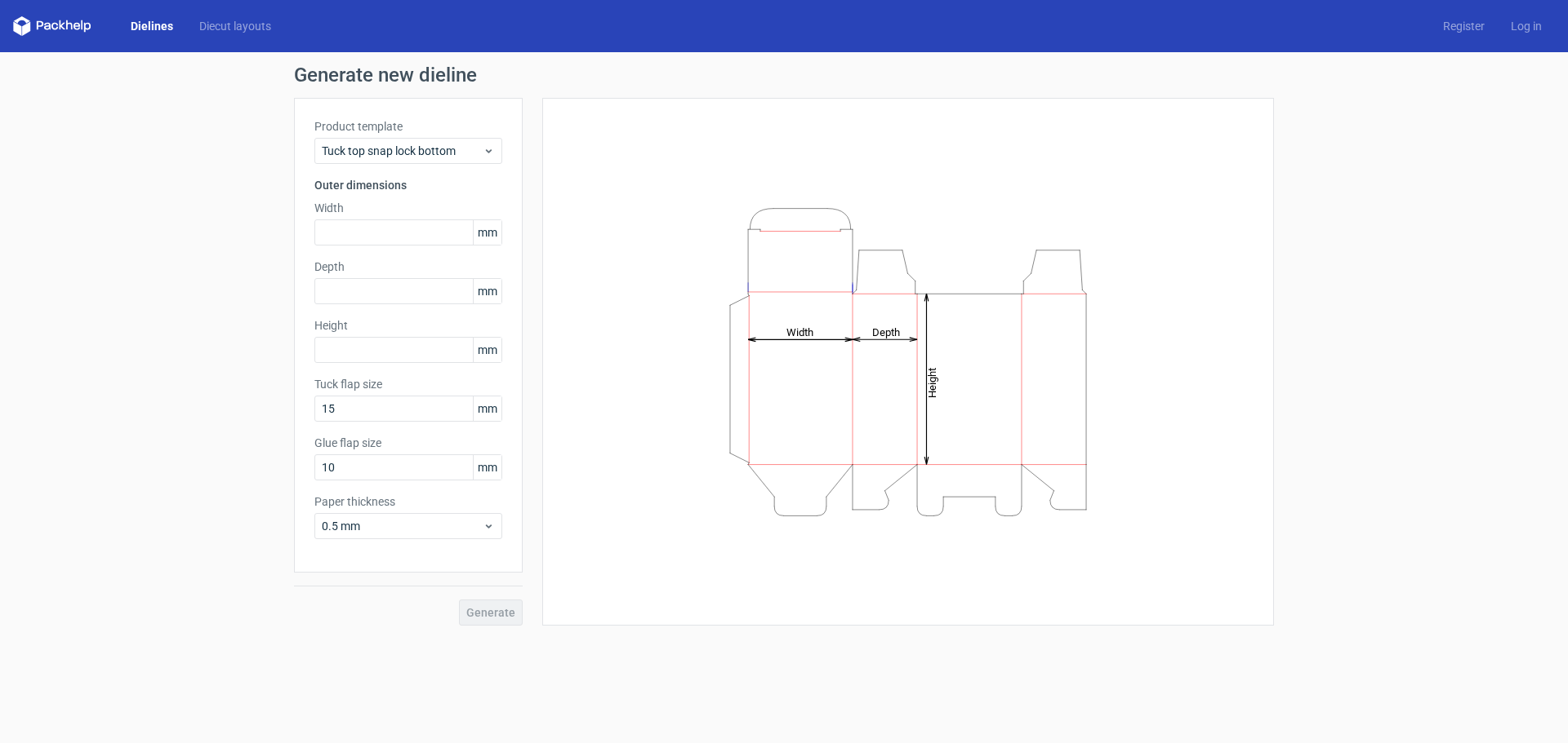
click at [170, 30] on link "Dielines" at bounding box center [152, 26] width 69 height 17
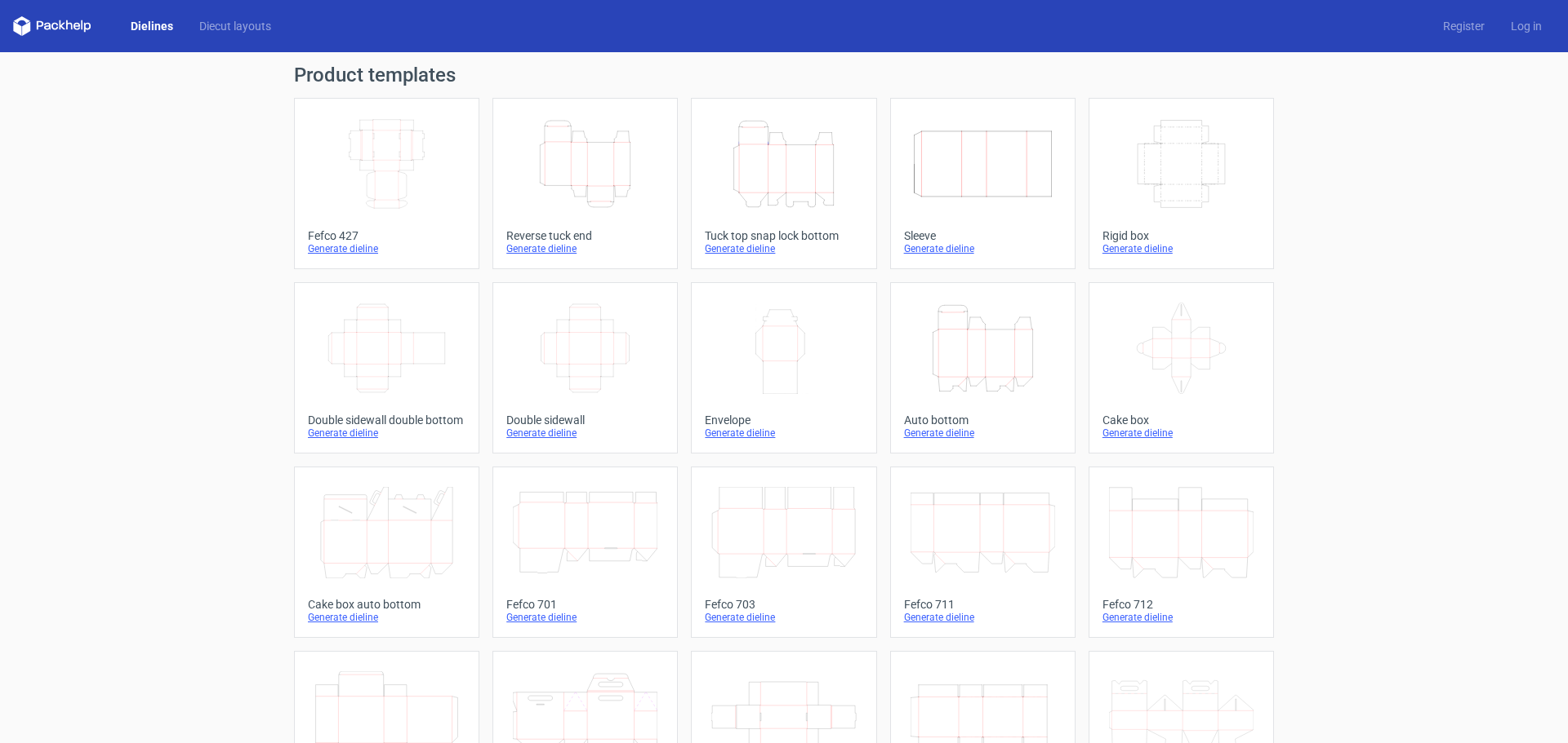
click at [758, 253] on div "Generate dieline" at bounding box center [784, 249] width 157 height 13
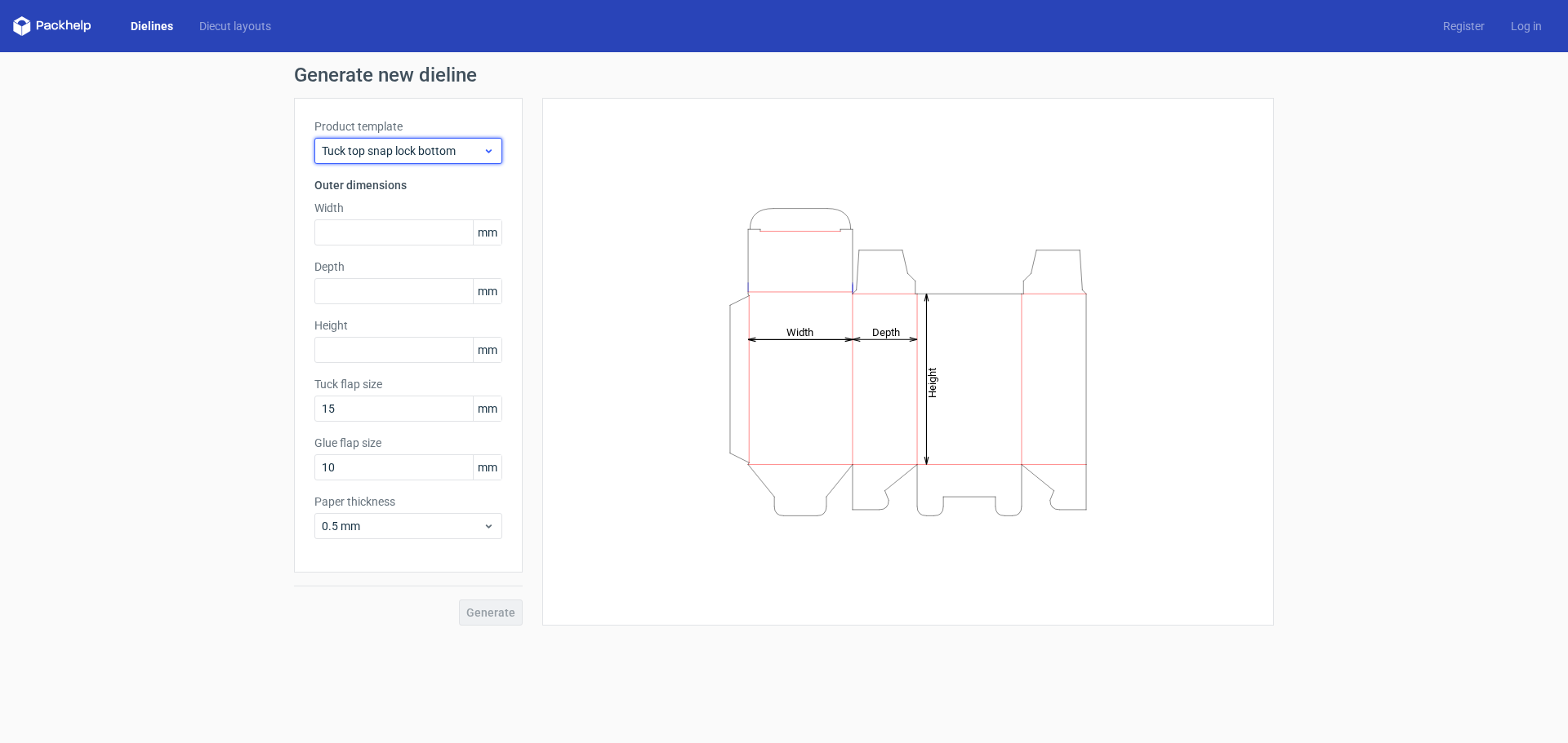
click at [416, 157] on span "Tuck top snap lock bottom" at bounding box center [402, 151] width 161 height 17
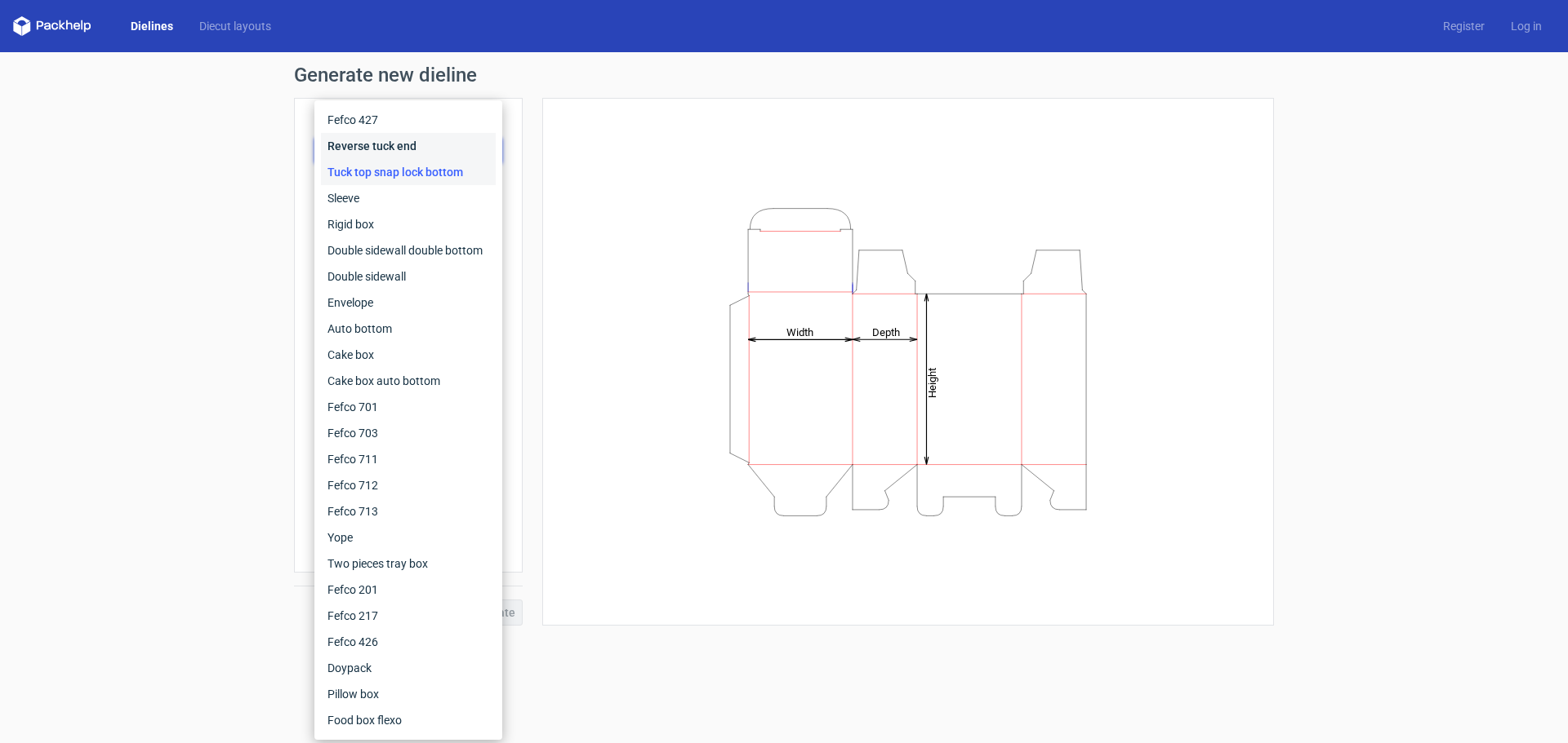
click at [439, 146] on div "Reverse tuck end" at bounding box center [408, 146] width 175 height 26
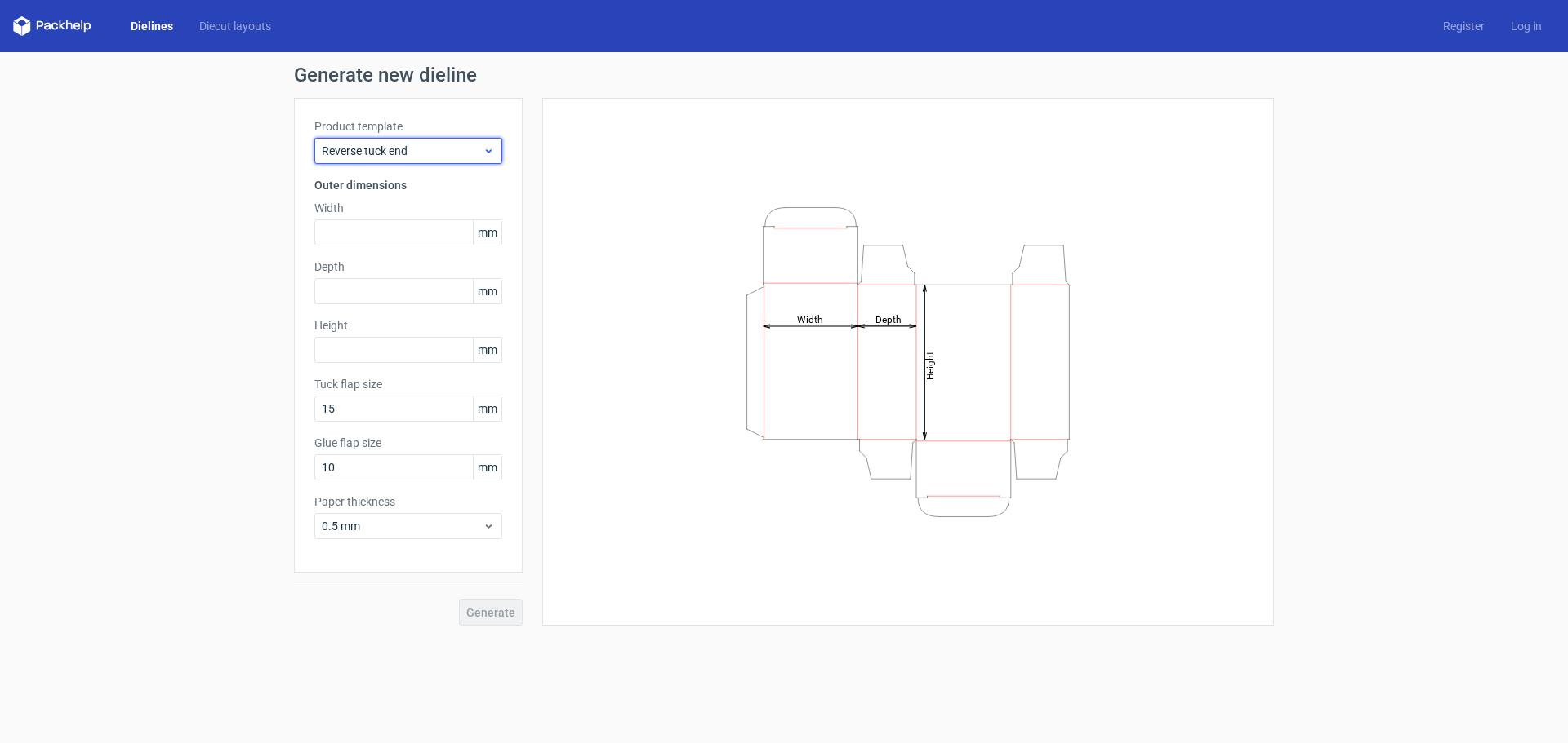
click at [436, 159] on div "Reverse tuck end" at bounding box center [408, 151] width 188 height 26
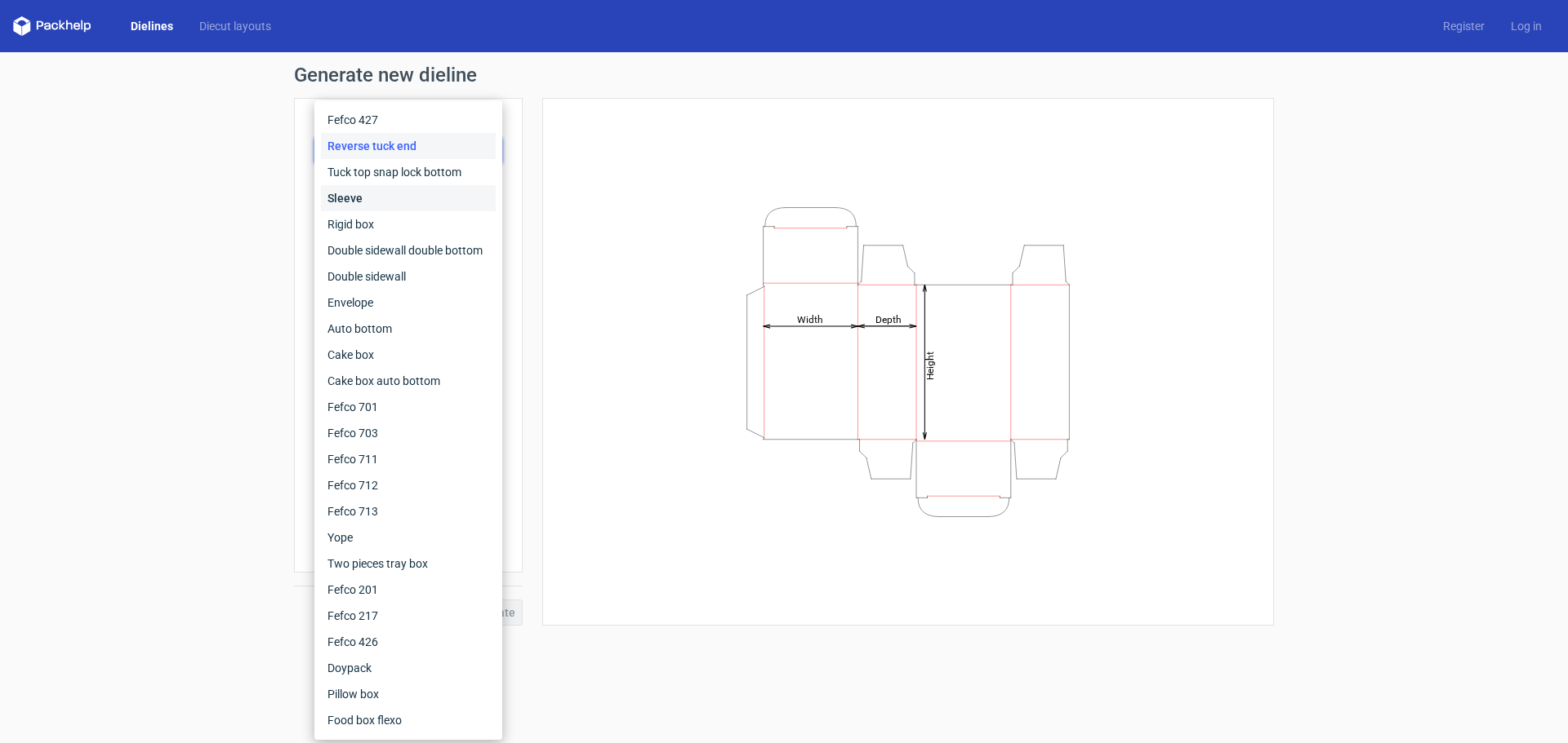
click at [430, 201] on div "Sleeve" at bounding box center [408, 197] width 175 height 26
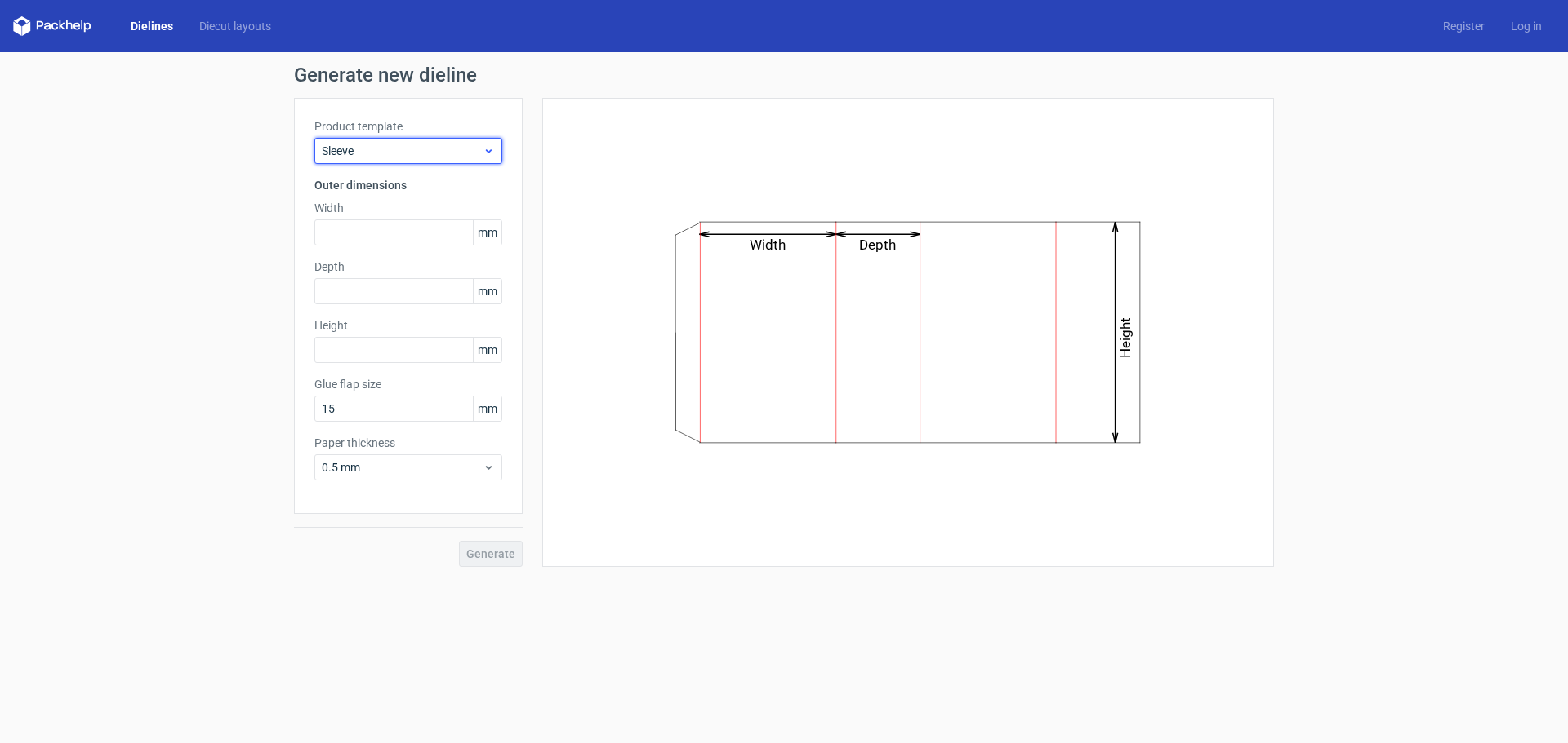
click at [436, 144] on span "Sleeve" at bounding box center [402, 151] width 161 height 17
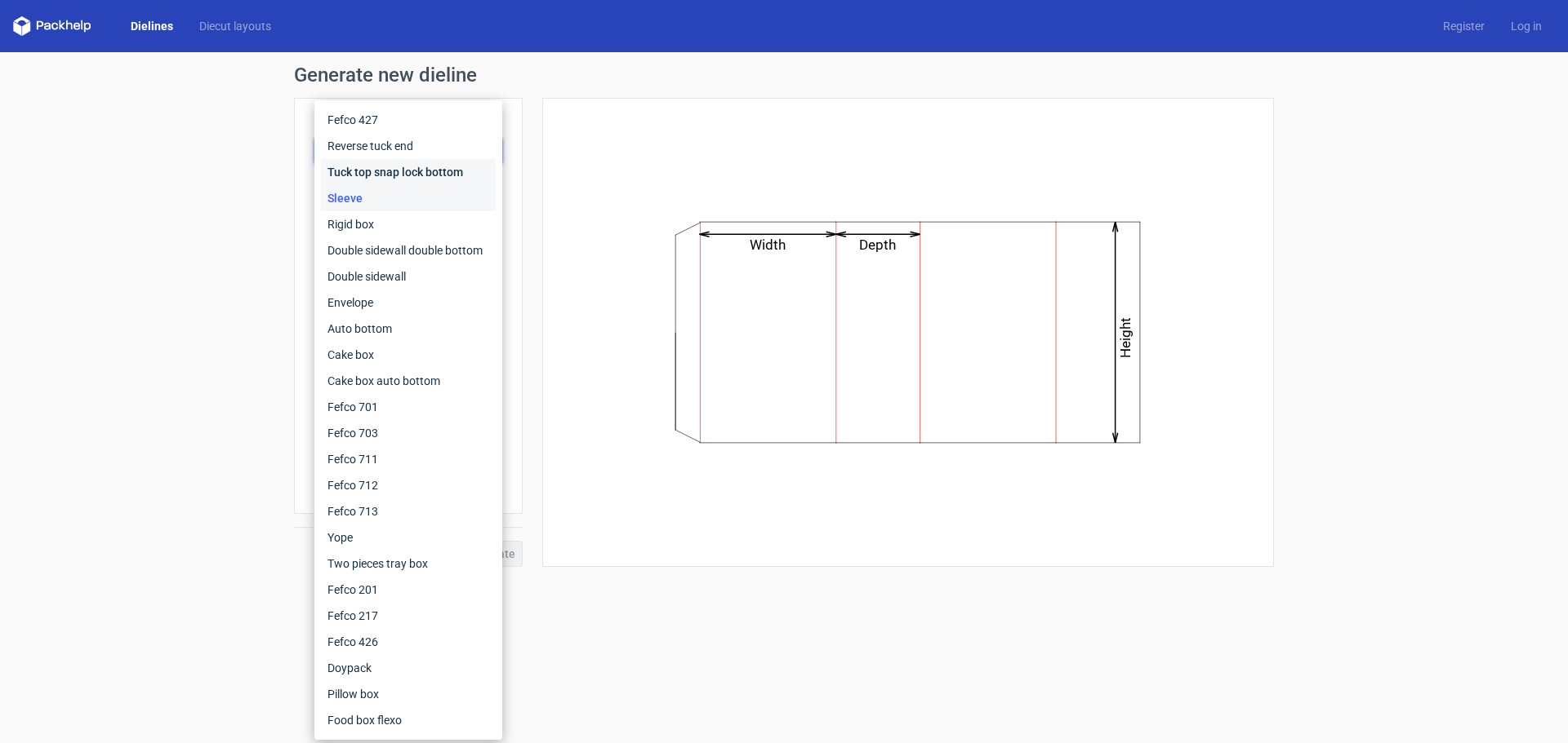
click at [450, 179] on div "Tuck top snap lock bottom" at bounding box center [408, 172] width 175 height 26
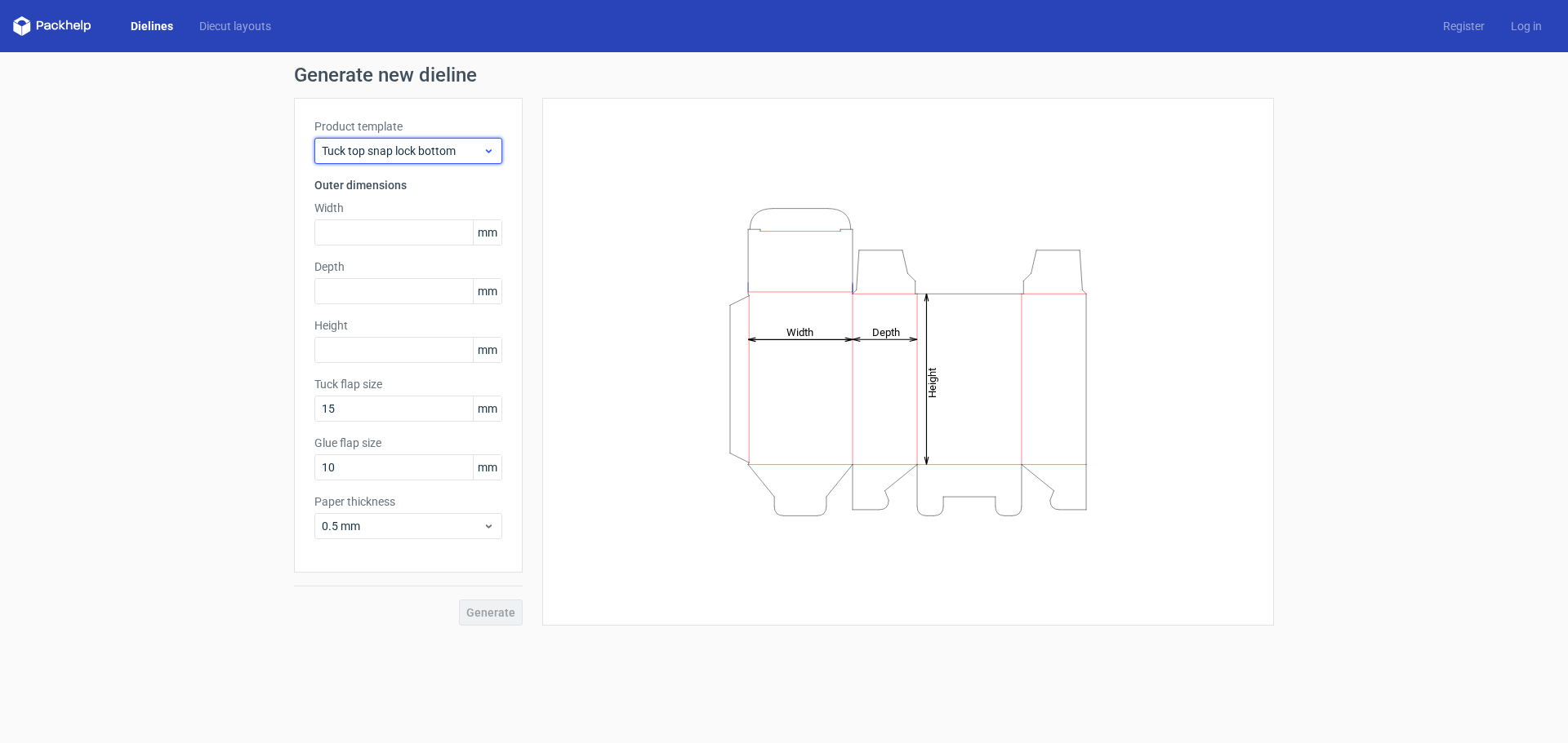
click at [446, 156] on span "Tuck top snap lock bottom" at bounding box center [402, 151] width 161 height 17
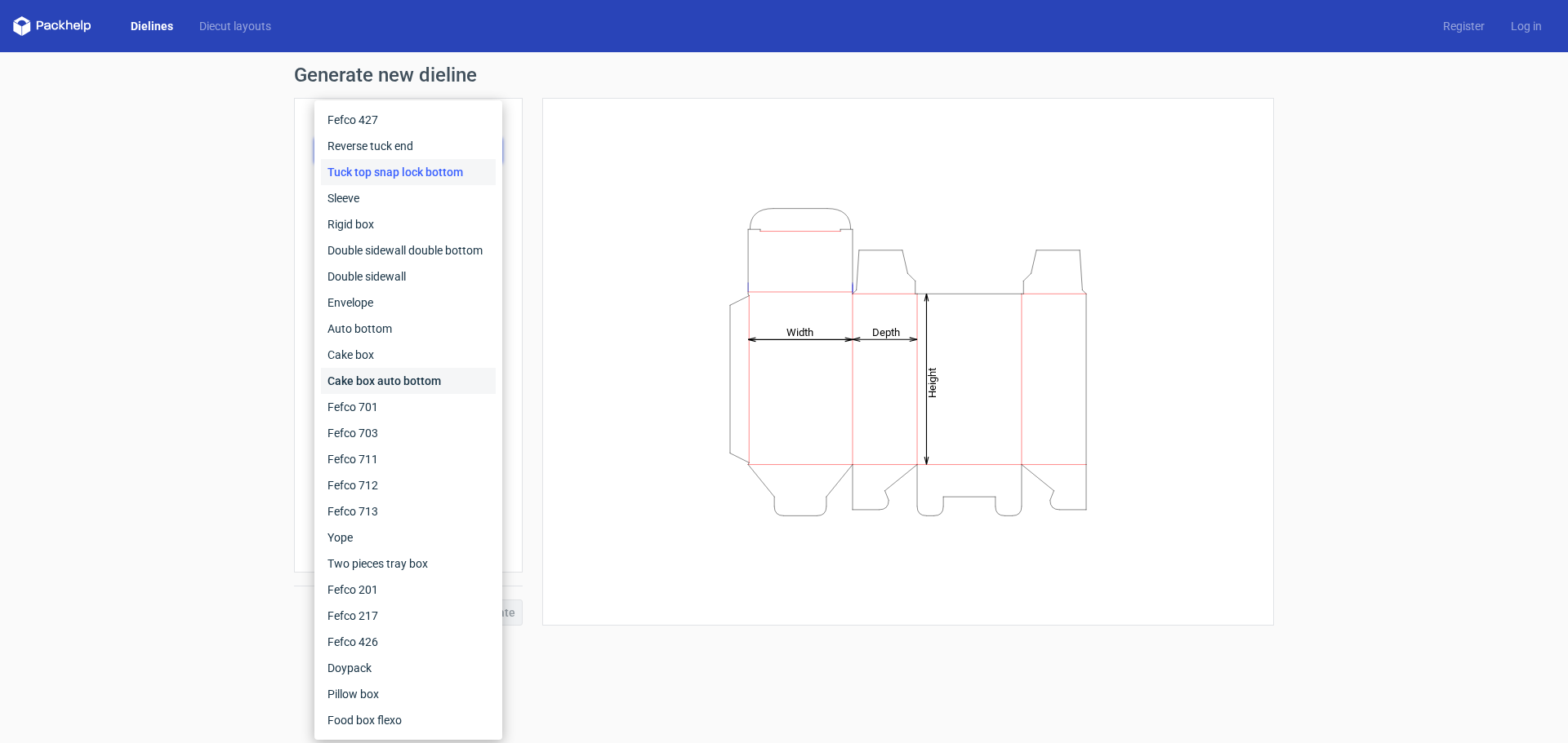
click at [401, 392] on div "Cake box auto bottom" at bounding box center [408, 381] width 175 height 26
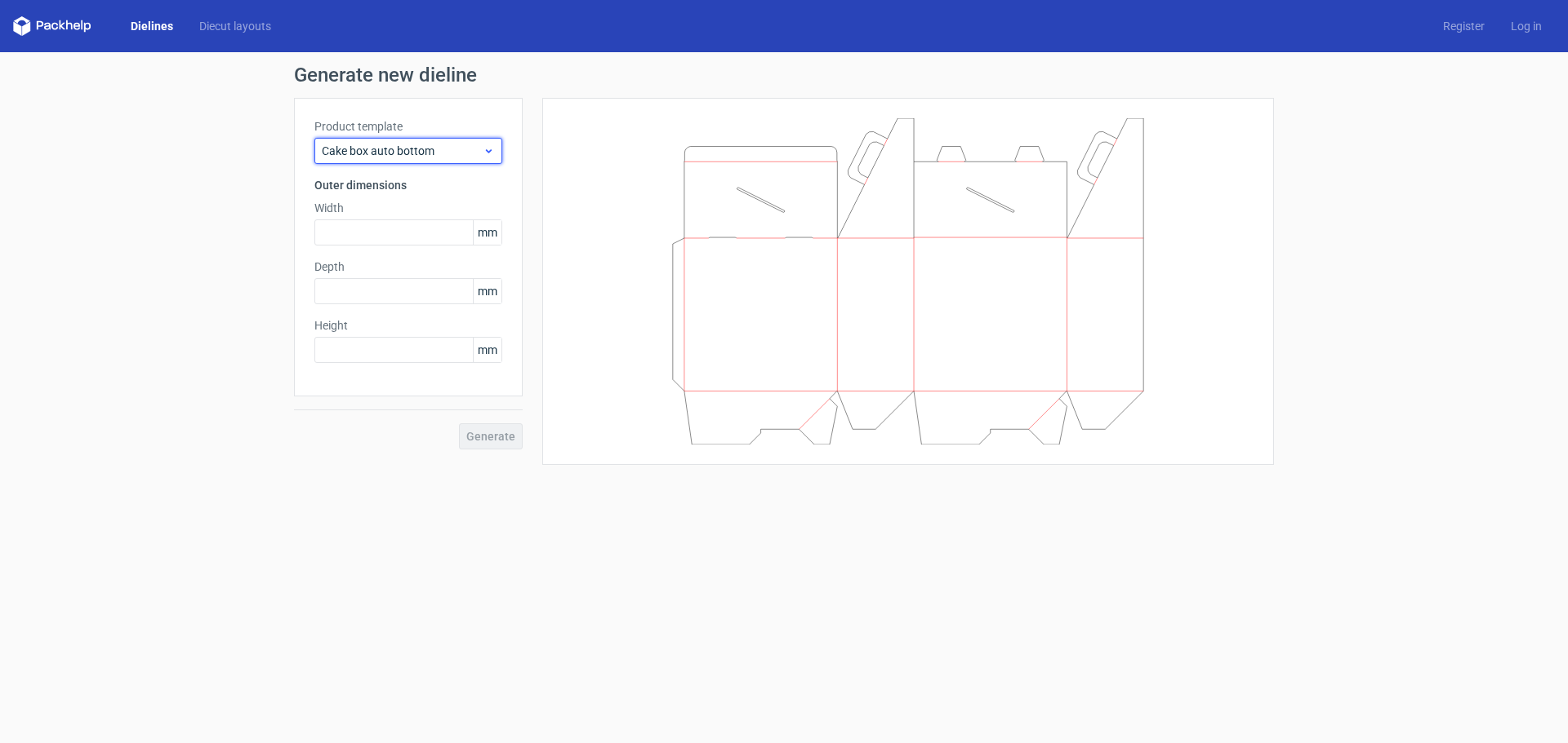
click at [432, 146] on span "Cake box auto bottom" at bounding box center [402, 151] width 161 height 17
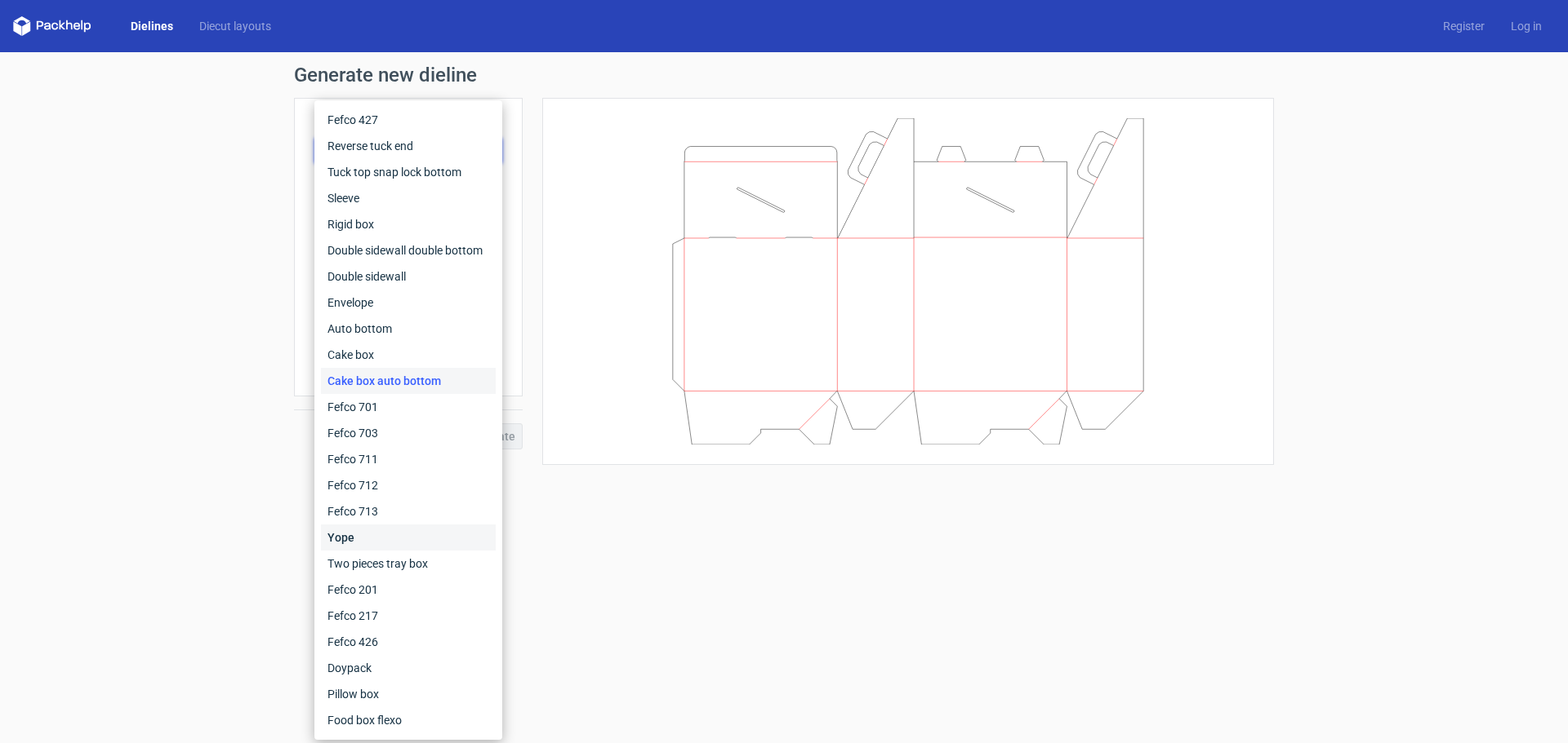
click at [408, 536] on div "Yope" at bounding box center [408, 537] width 175 height 26
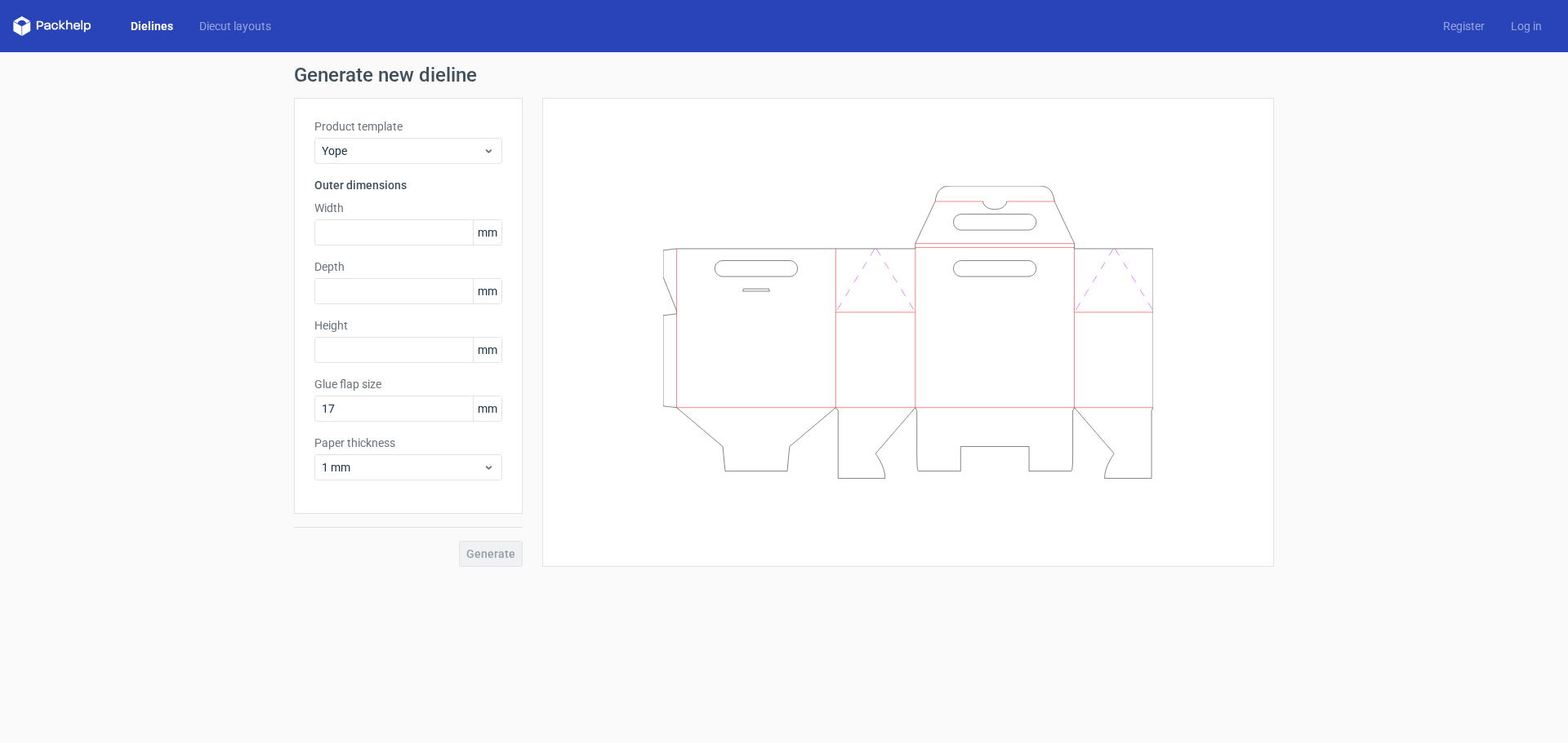
click at [414, 167] on div "Product template Yope Outer dimensions Width mm Depth mm Height mm Glue flap si…" at bounding box center [408, 305] width 229 height 416
click at [419, 161] on div "Yope" at bounding box center [408, 151] width 188 height 26
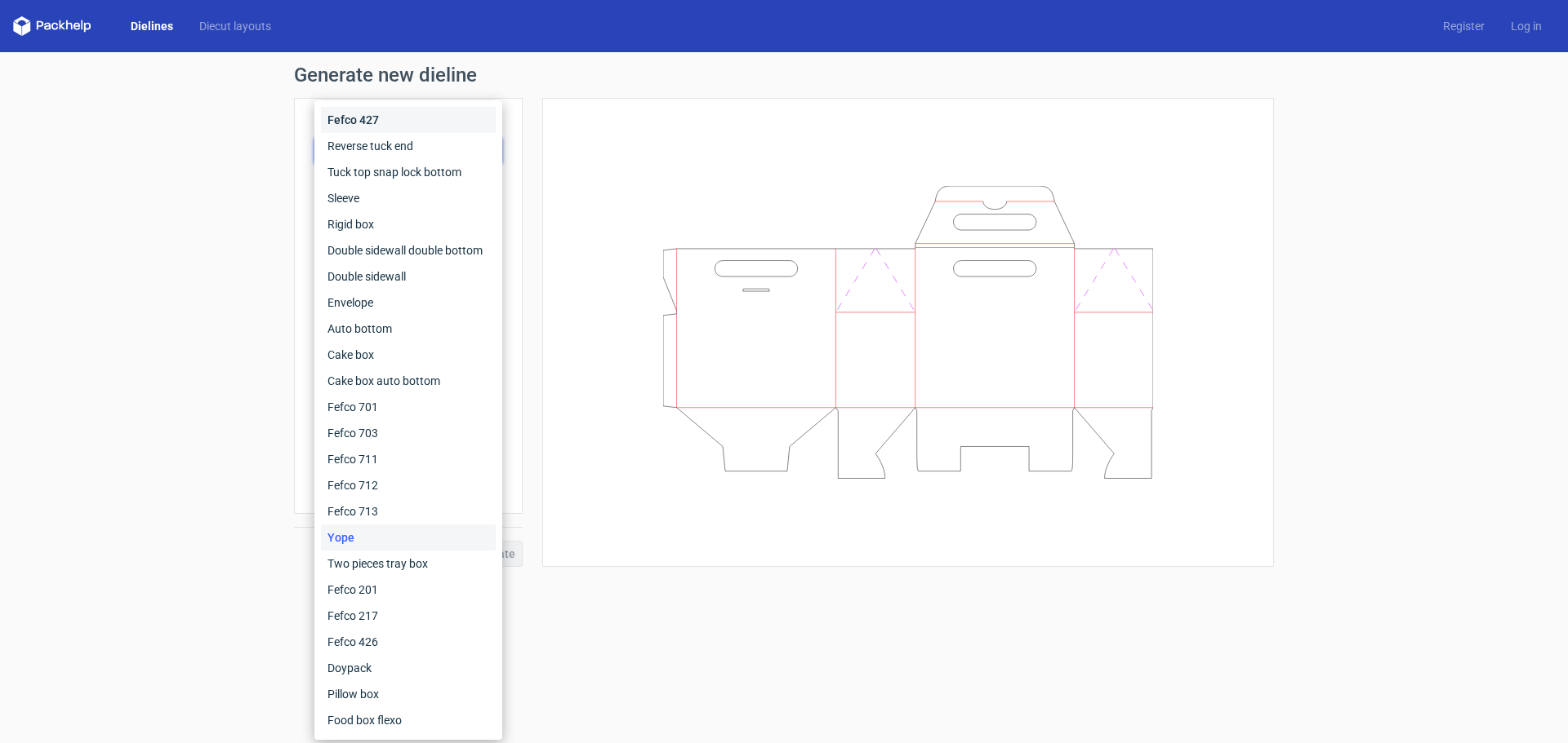
click at [409, 121] on div "Fefco 427" at bounding box center [408, 120] width 175 height 26
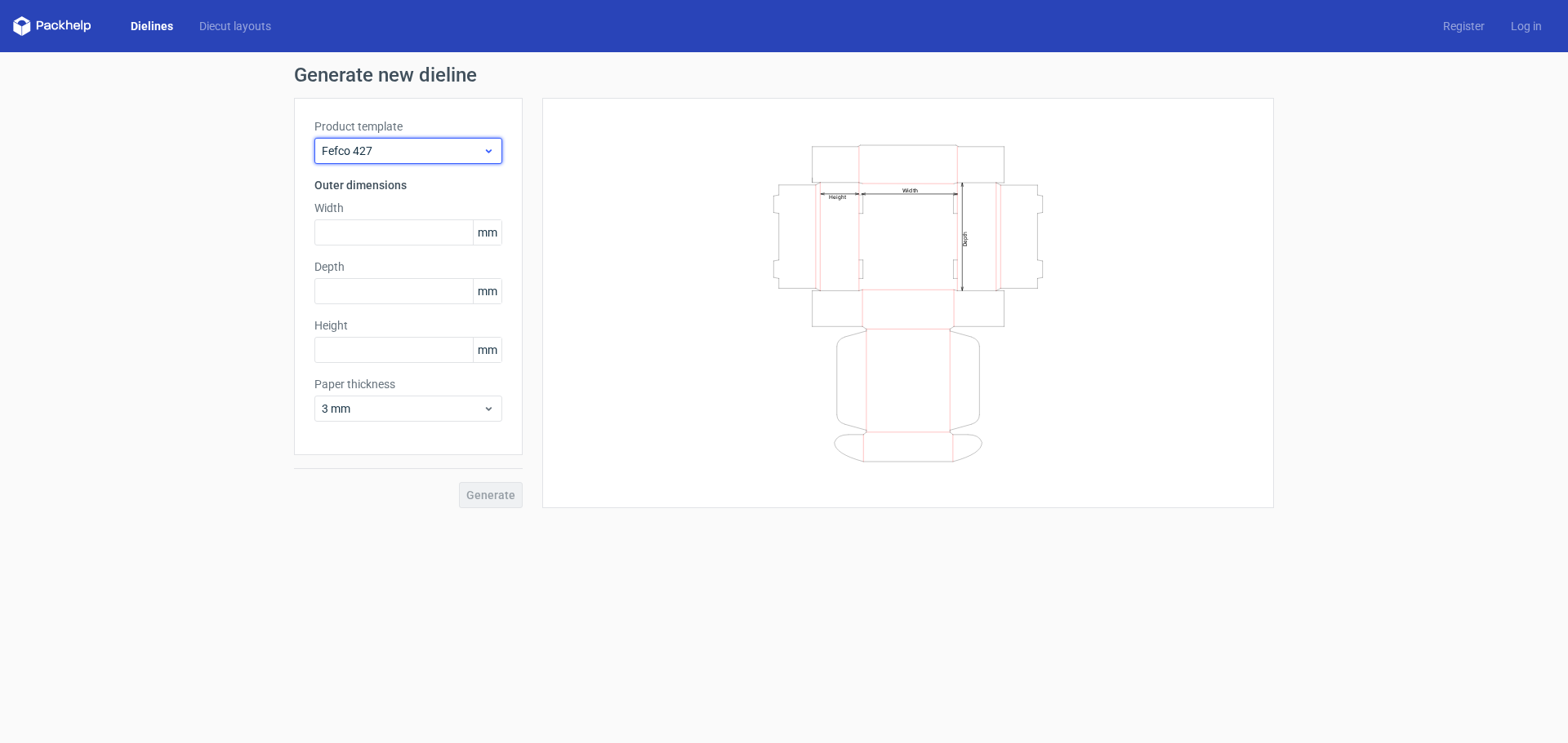
click at [428, 161] on div "Fefco 427" at bounding box center [408, 151] width 188 height 26
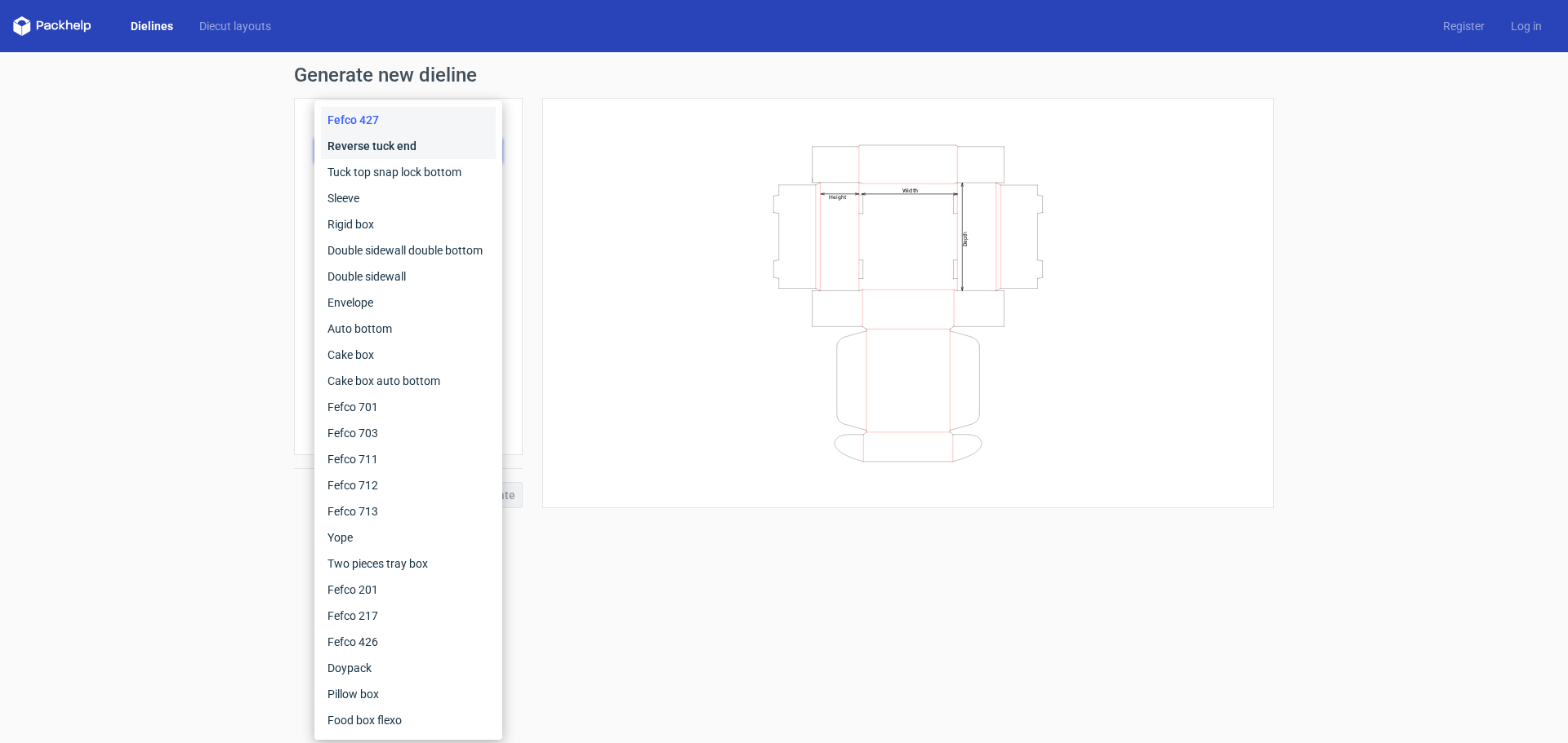
click at [432, 149] on div "Reverse tuck end" at bounding box center [408, 146] width 175 height 26
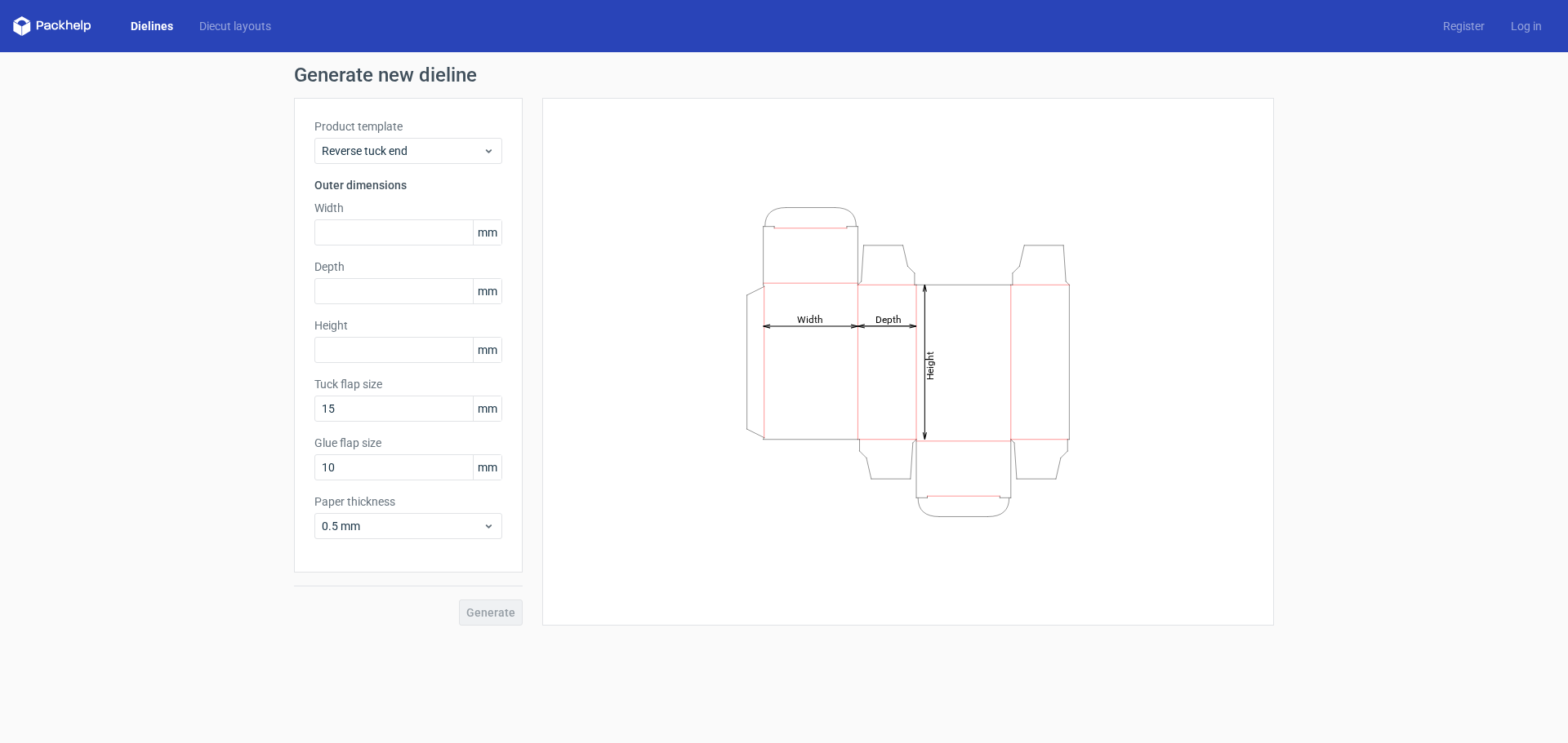
click at [146, 192] on div "Generate new dieline Product template Reverse tuck end Outer dimensions Width m…" at bounding box center [784, 345] width 1568 height 587
click at [381, 151] on span "Reverse tuck end" at bounding box center [402, 151] width 161 height 17
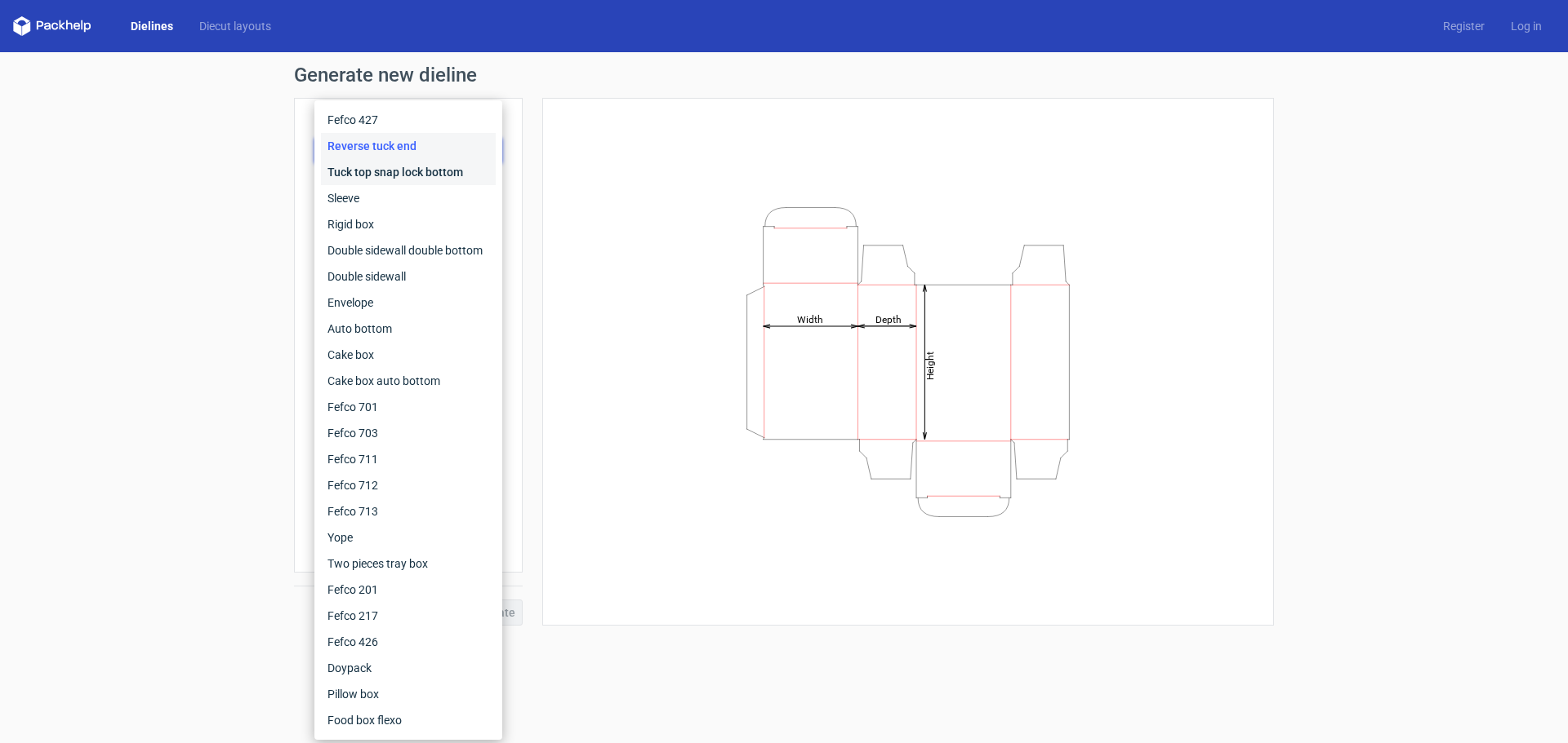
click at [417, 173] on div "Tuck top snap lock bottom" at bounding box center [408, 172] width 175 height 26
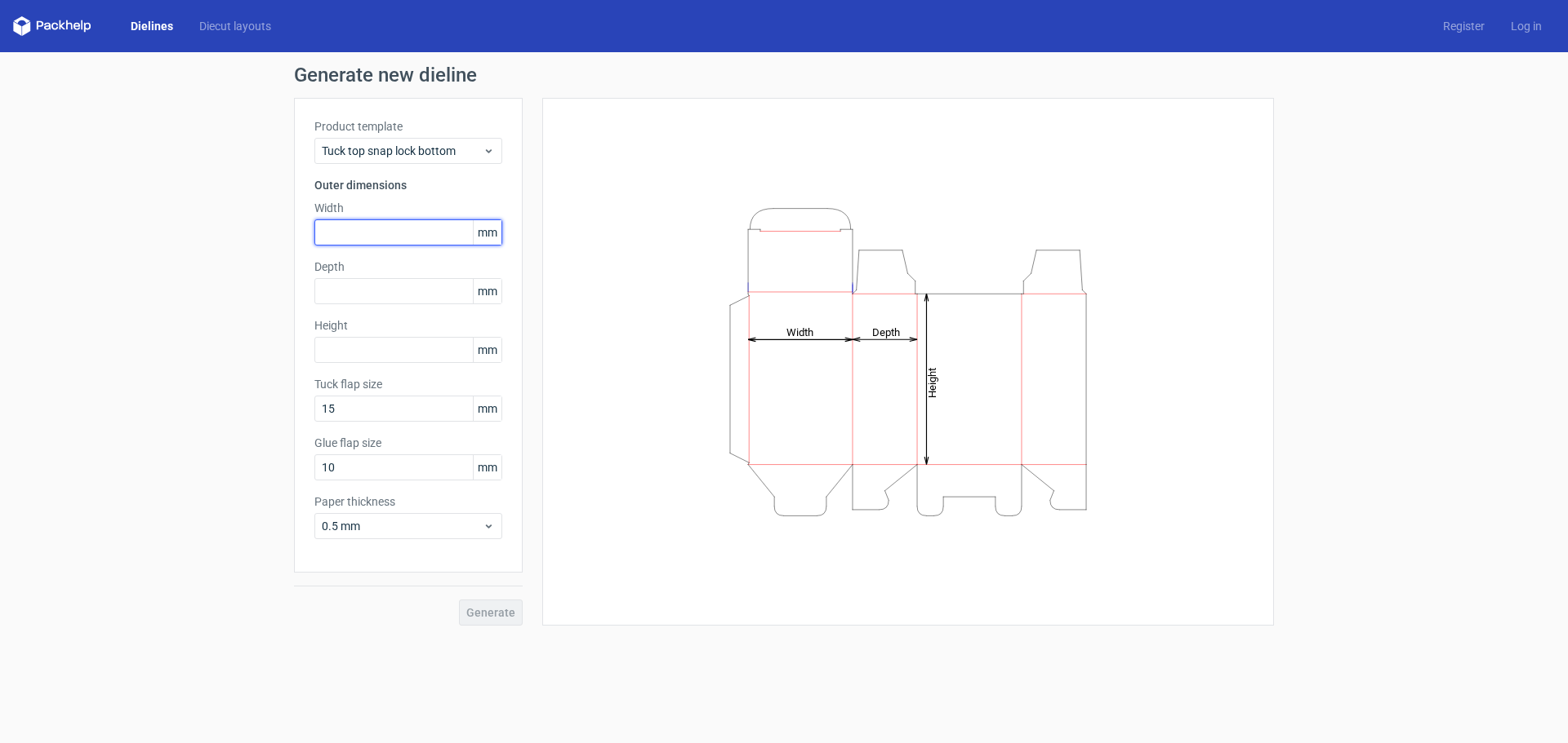
click at [409, 240] on input "text" at bounding box center [408, 232] width 188 height 26
type input "120"
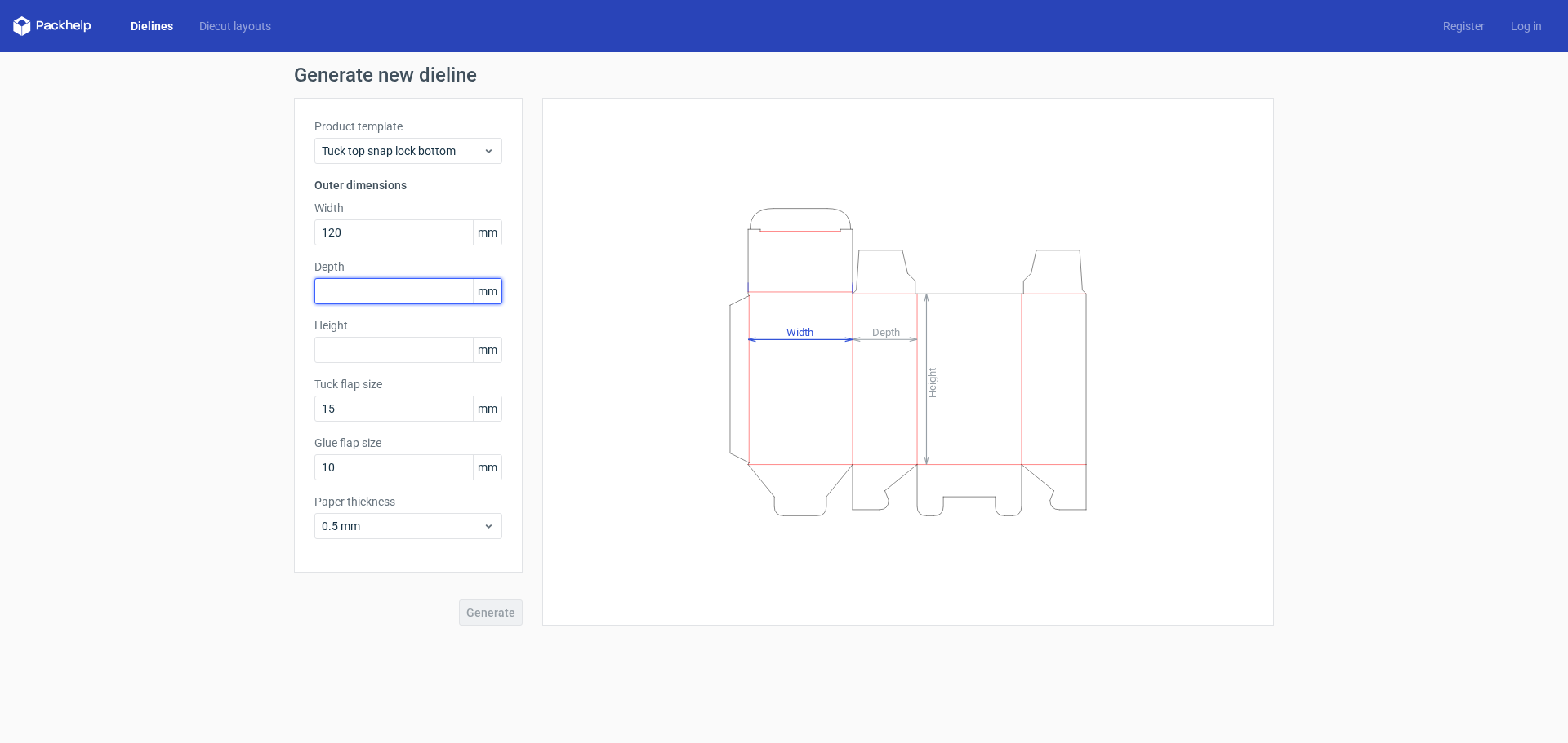
click at [400, 294] on input "text" at bounding box center [408, 291] width 188 height 26
